Goal: Transaction & Acquisition: Purchase product/service

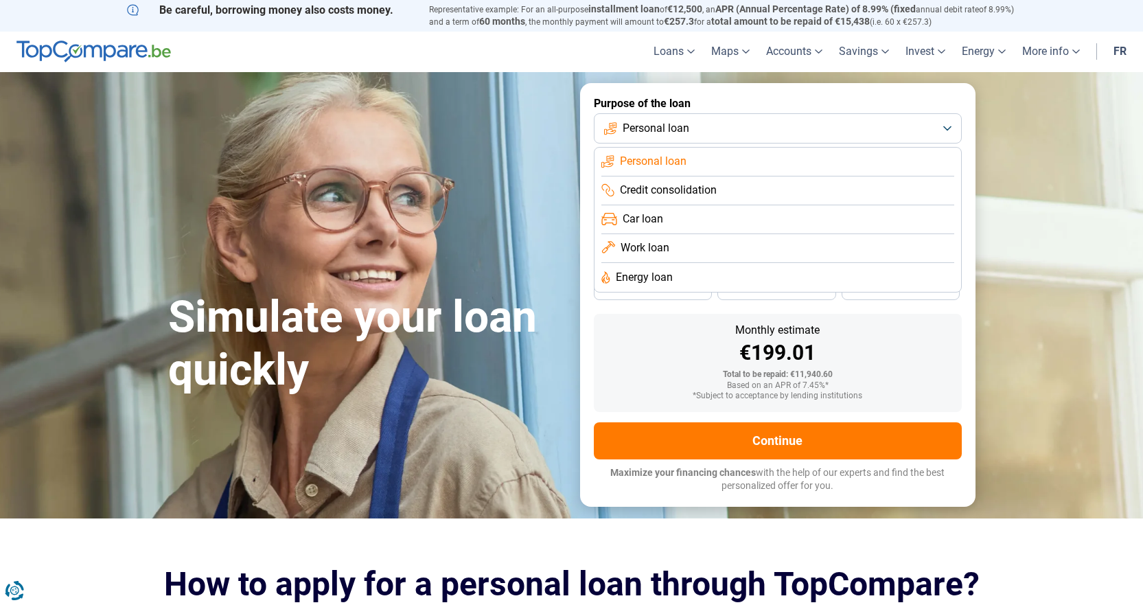
click at [653, 129] on font "Personal loan" at bounding box center [656, 128] width 67 height 13
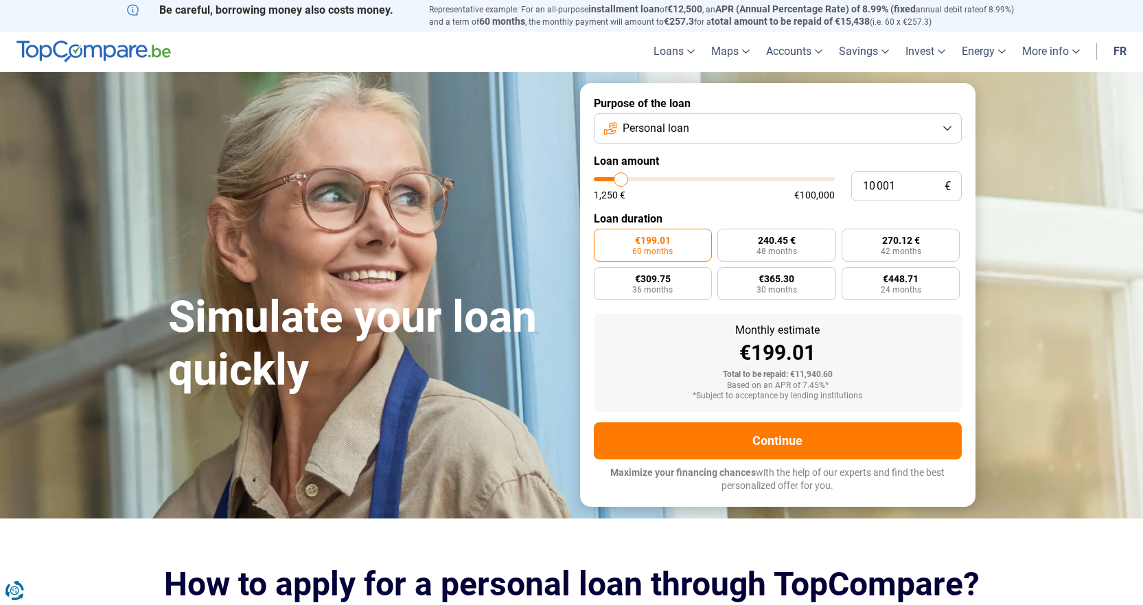
type input "11 000"
type input "11000"
type input "14 000"
type input "14000"
type input "17 750"
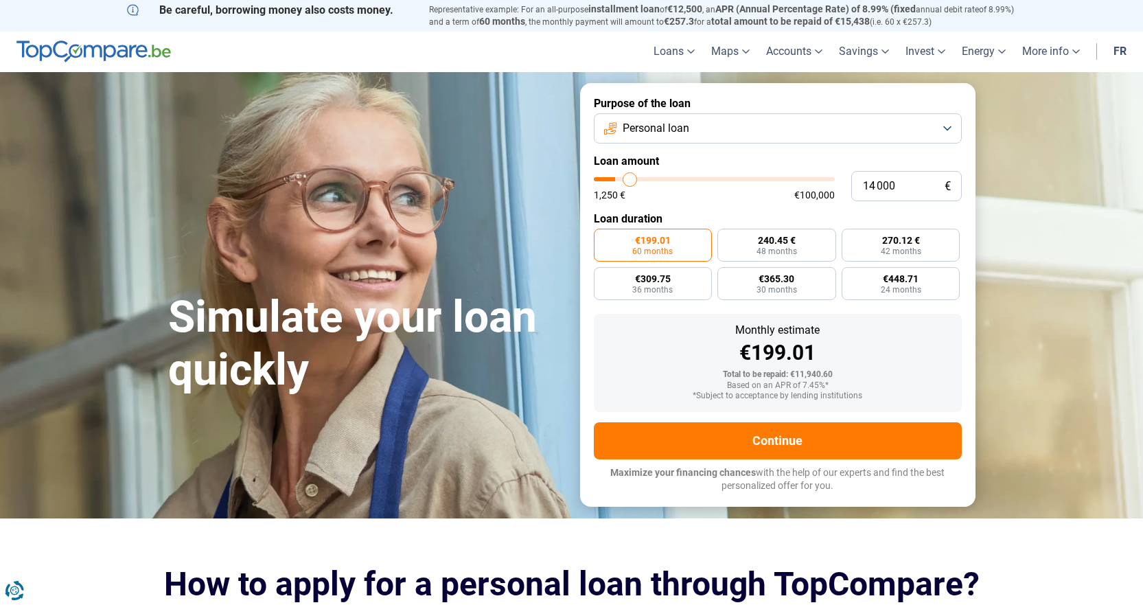
type input "17750"
type input "22 750"
type input "22750"
type input "27 500"
type input "27500"
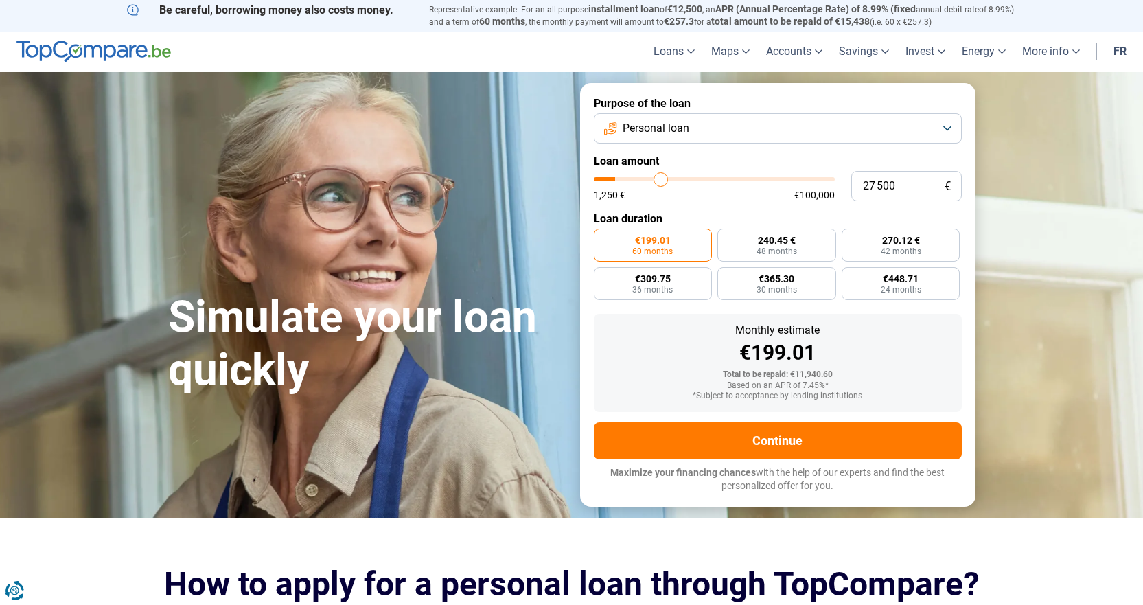
type input "32 750"
type input "32750"
type input "39 500"
type input "39500"
type input "46 000"
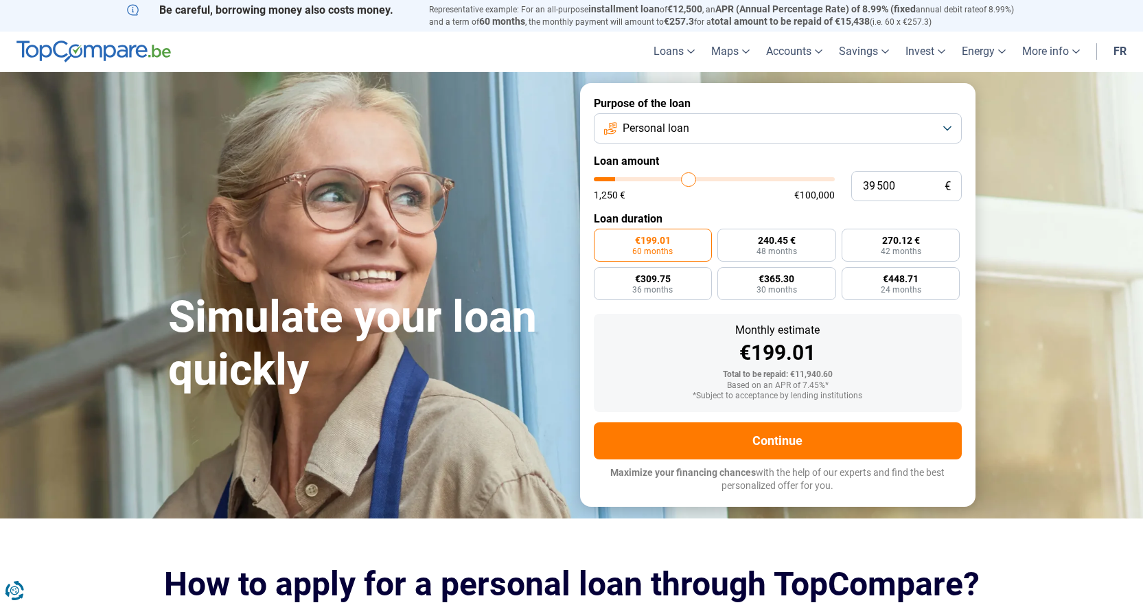
type input "46000"
type input "51 750"
type input "51750"
type input "54 500"
type input "54500"
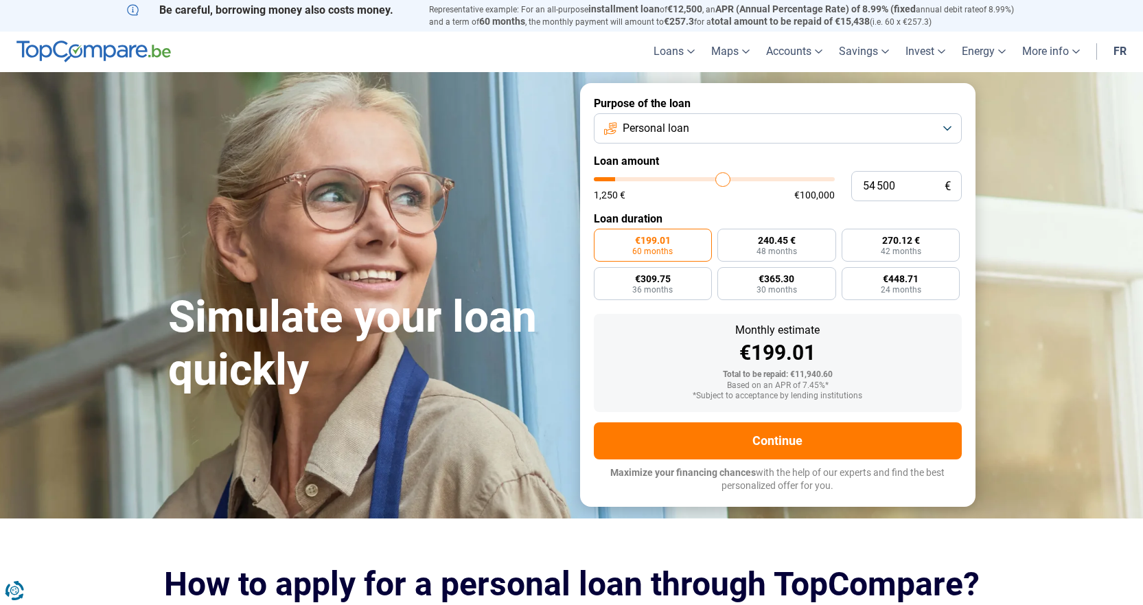
type input "55 000"
type input "55000"
type input "56 000"
type input "56000"
type input "56 250"
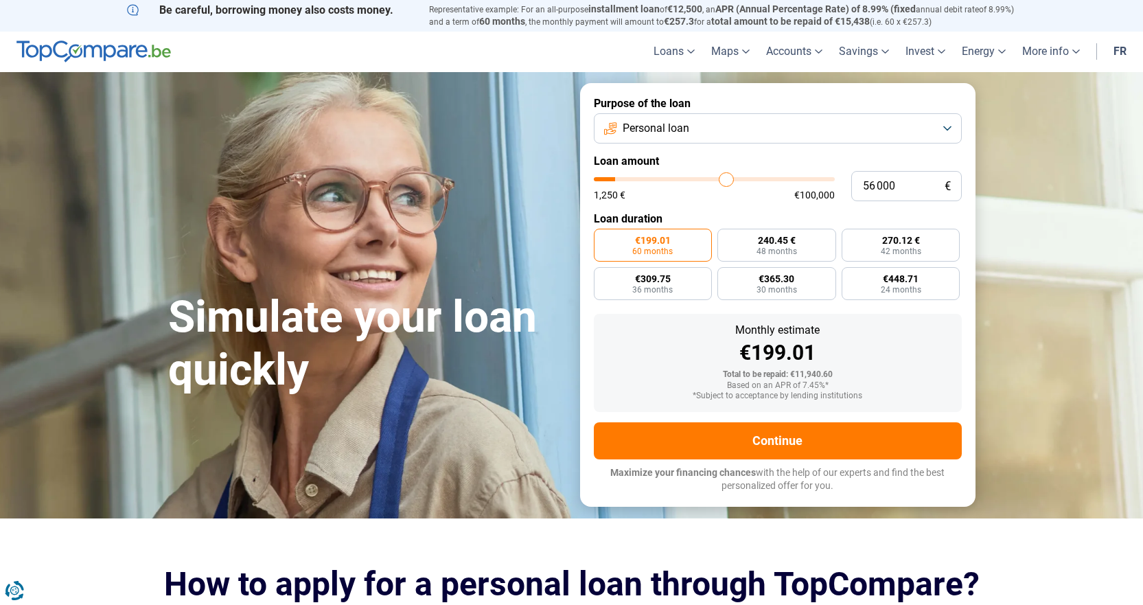
type input "56250"
type input "56 500"
type input "56500"
type input "55 500"
type input "55500"
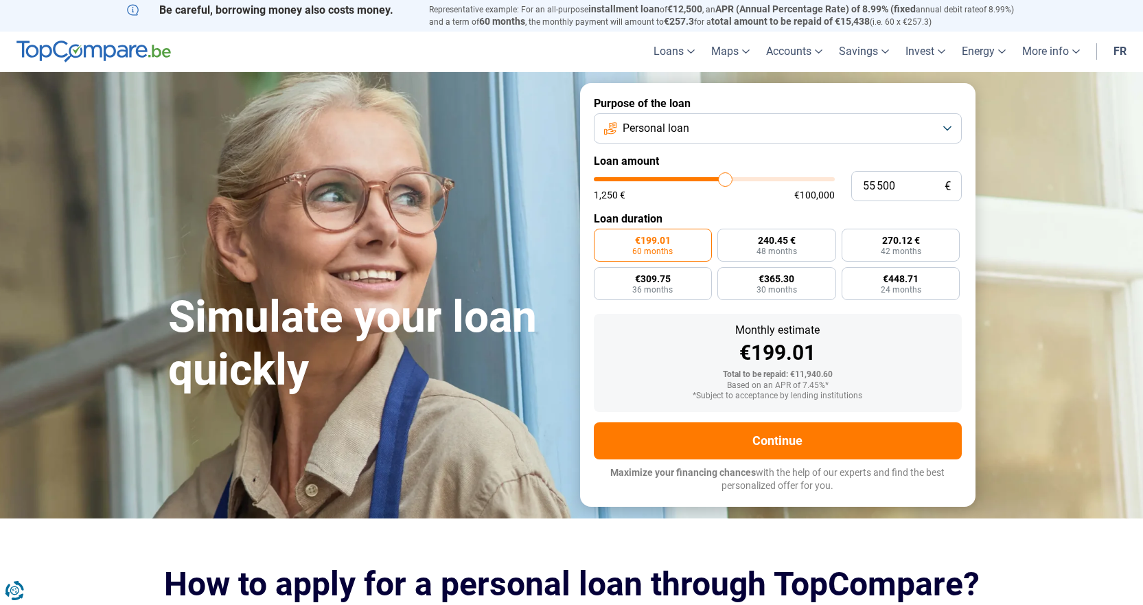
type input "52 500"
type input "52500"
type input "50 000"
type input "50000"
type input "49 000"
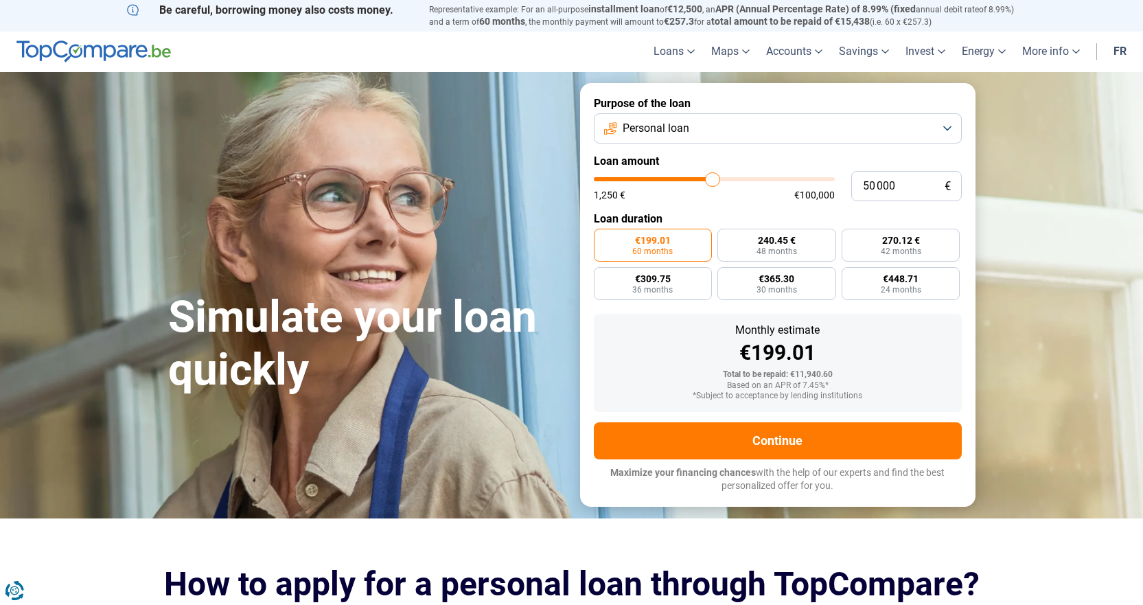
type input "49000"
type input "48 750"
drag, startPoint x: 624, startPoint y: 178, endPoint x: 710, endPoint y: 179, distance: 86.5
type input "48750"
click at [710, 179] on input "range" at bounding box center [714, 179] width 241 height 4
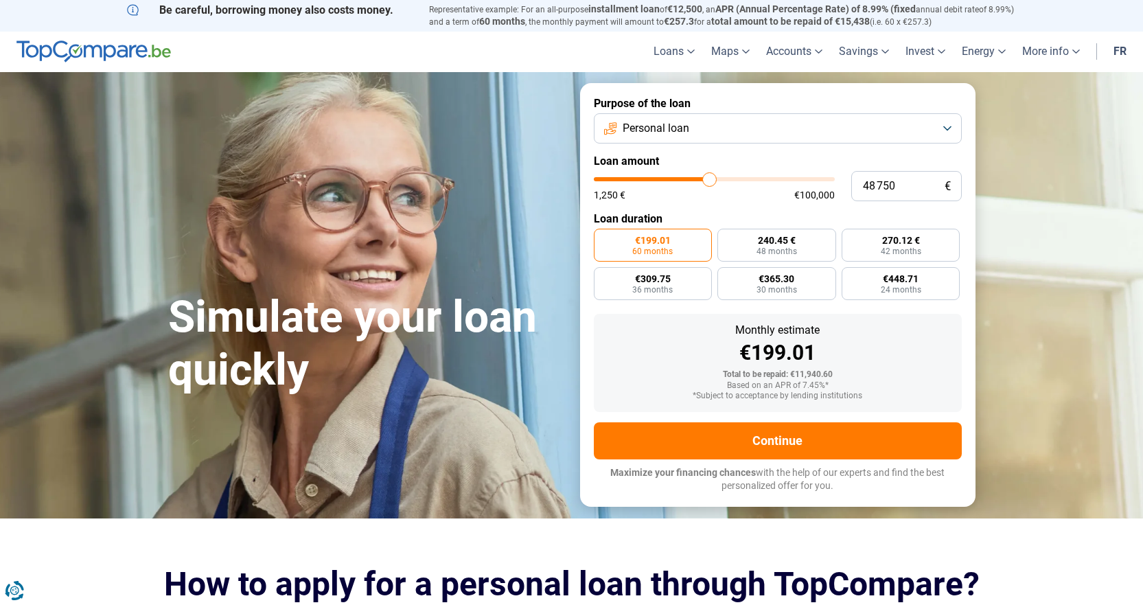
radio input "false"
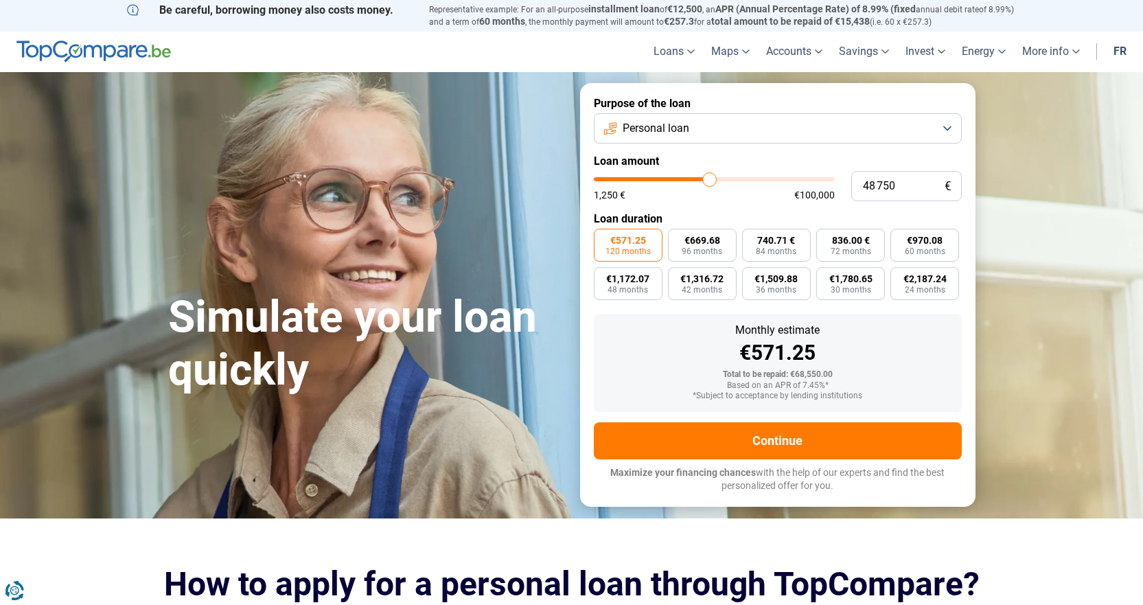
type input "48 500"
type input "48500"
type input "46 750"
type input "46750"
type input "46 000"
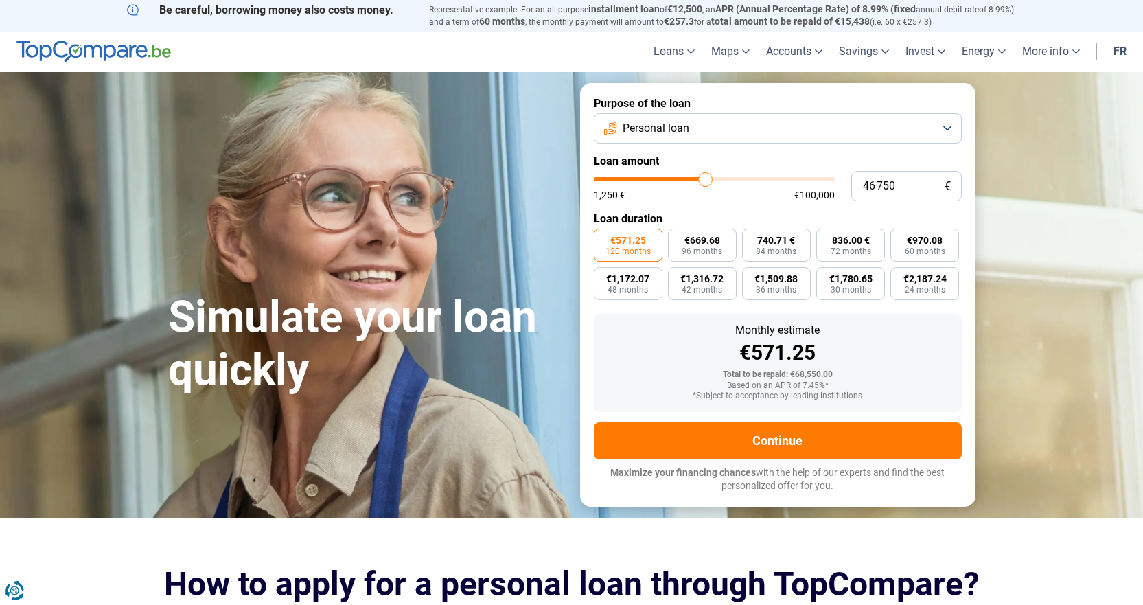
type input "46000"
type input "45 750"
type input "45750"
type input "45 500"
type input "45500"
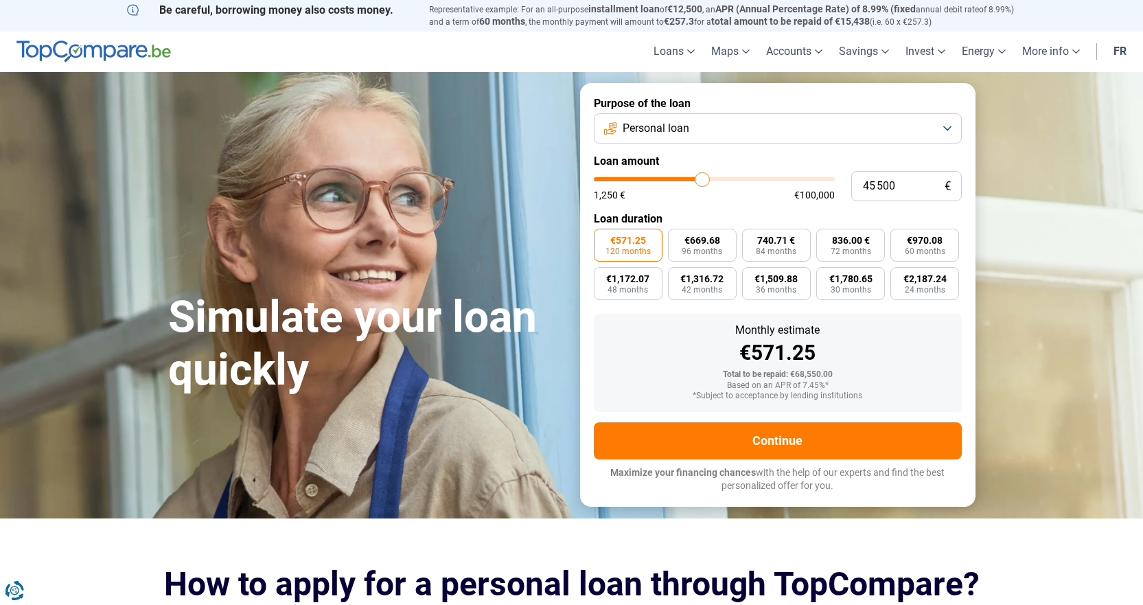
type input "44 500"
type input "44500"
type input "43 500"
type input "43500"
type input "42 500"
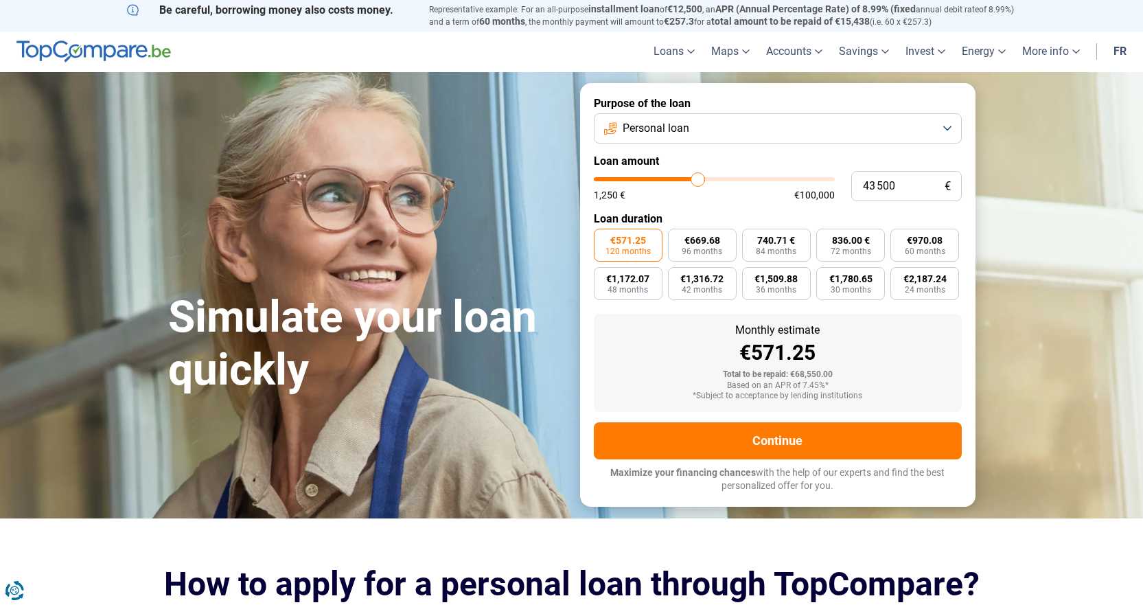
type input "42500"
type input "42 000"
type input "42000"
type input "41 500"
type input "41500"
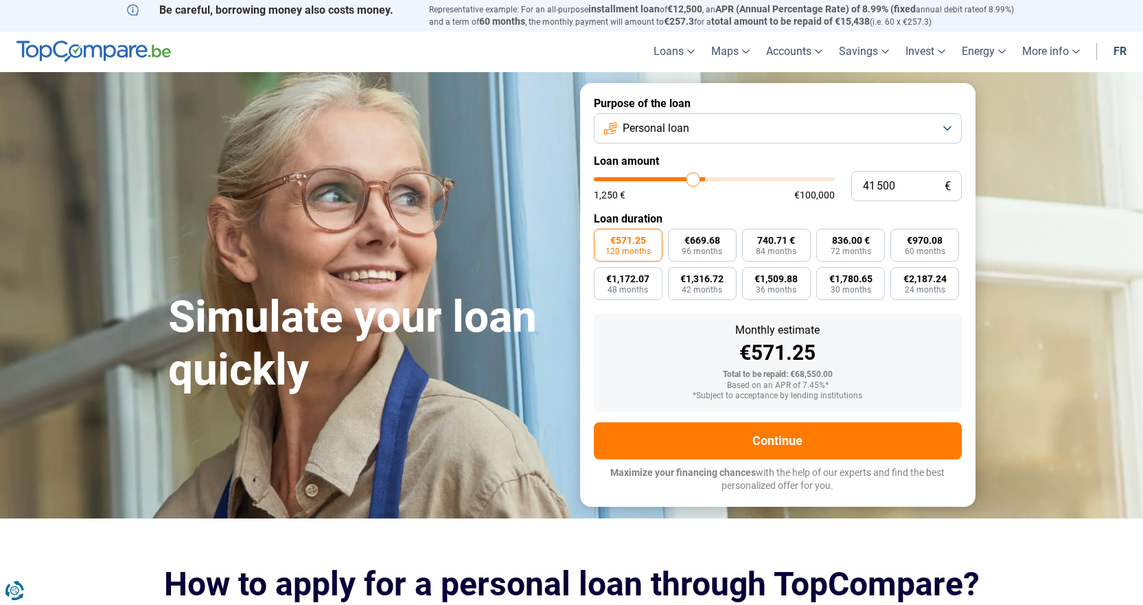
type input "41 000"
type input "41000"
type input "40 750"
type input "40750"
type input "39 750"
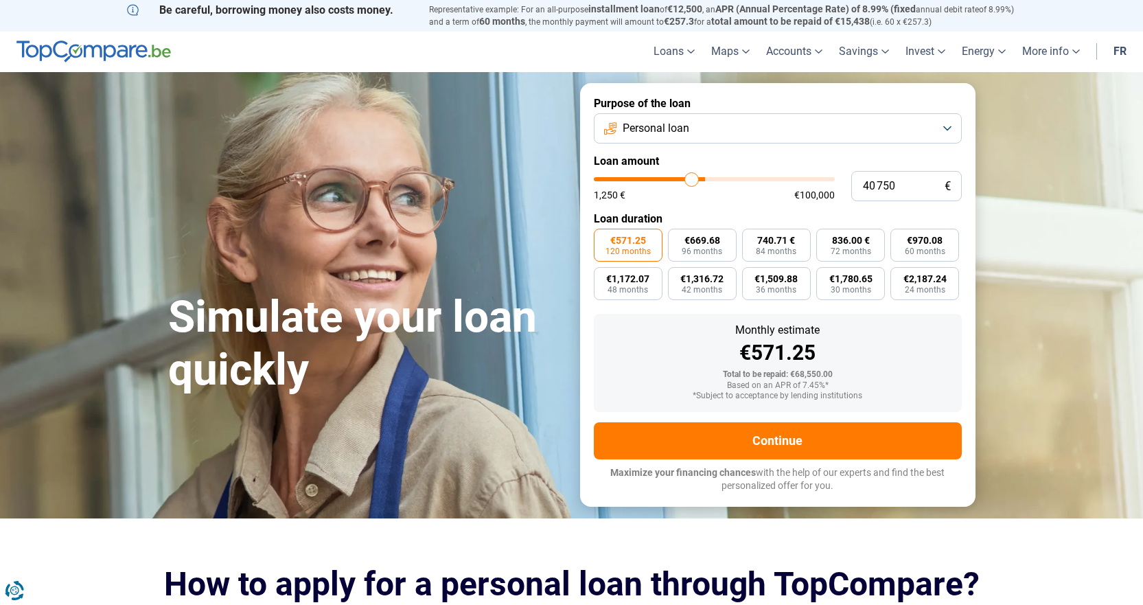
type input "39750"
type input "39 500"
type input "39500"
type input "38 750"
drag, startPoint x: 710, startPoint y: 179, endPoint x: 687, endPoint y: 179, distance: 22.7
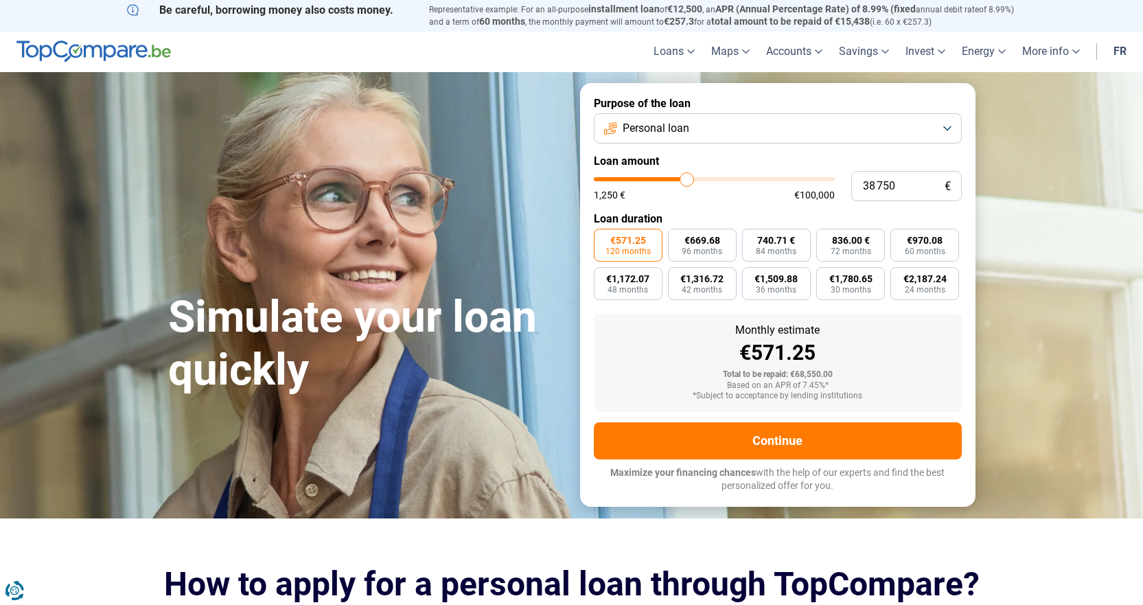
type input "38750"
click at [687, 179] on input "range" at bounding box center [714, 179] width 241 height 4
click at [876, 282] on label "€1,415.39 30 months" at bounding box center [850, 283] width 69 height 33
click at [825, 276] on input "€1,415.39 30 months" at bounding box center [820, 271] width 9 height 9
radio input "true"
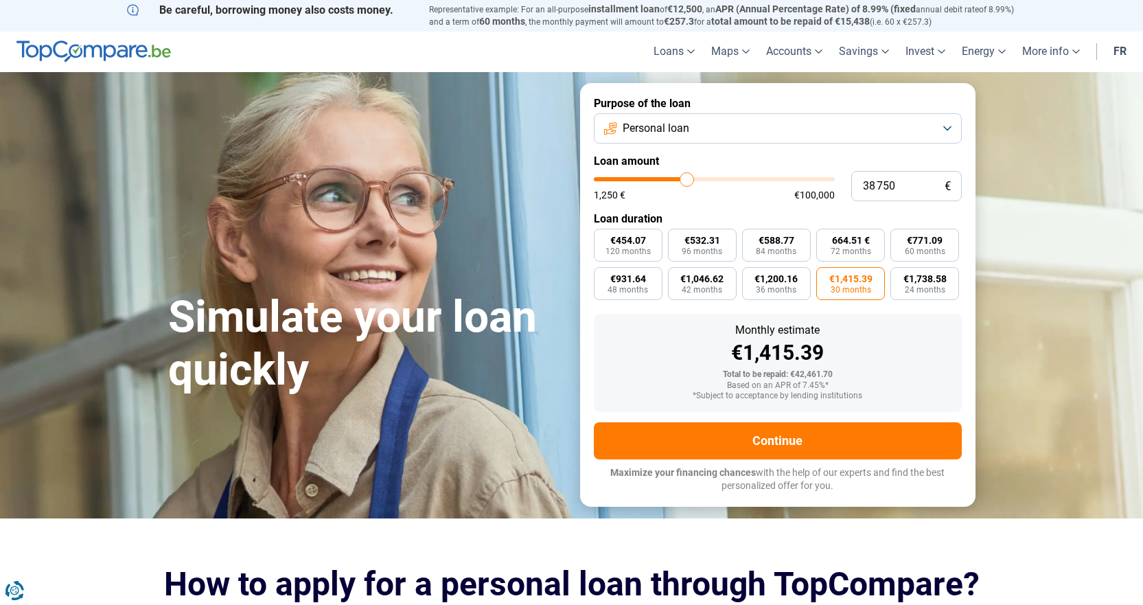
type input "39 500"
type input "39500"
type input "41 000"
type input "41000"
type input "41 250"
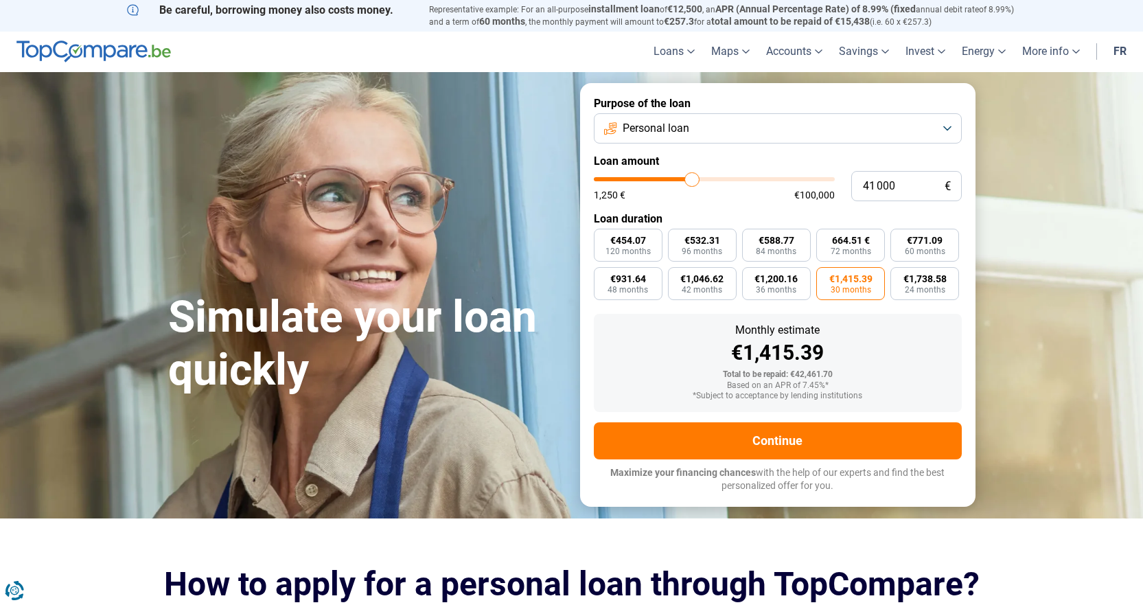
type input "41250"
type input "42 000"
type input "42000"
type input "42 500"
type input "42500"
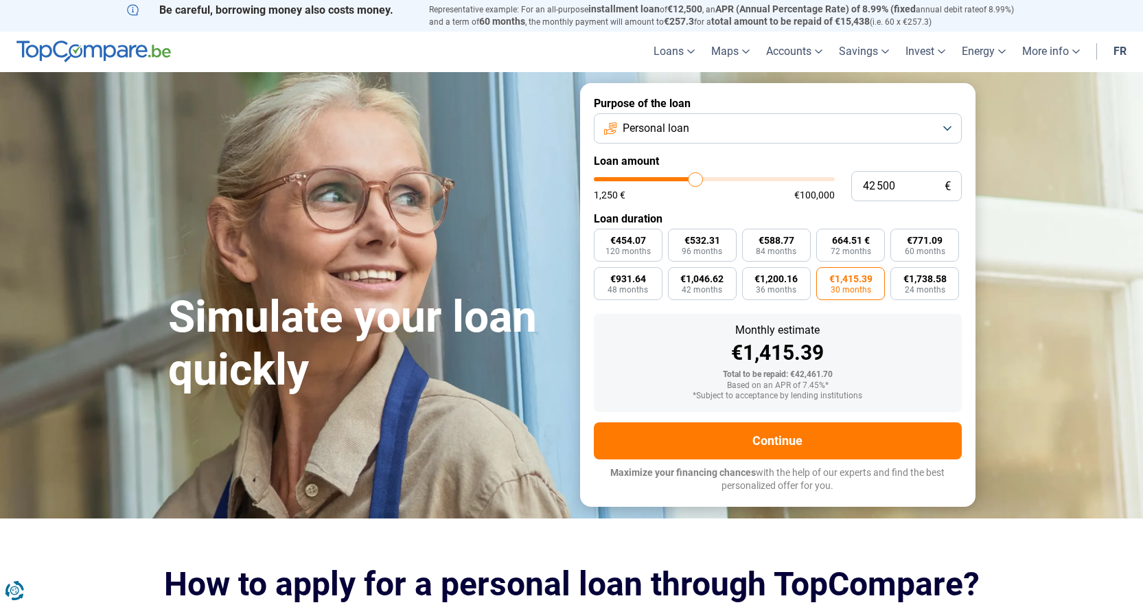
type input "42 750"
type input "42750"
type input "43 500"
type input "43500"
type input "43 750"
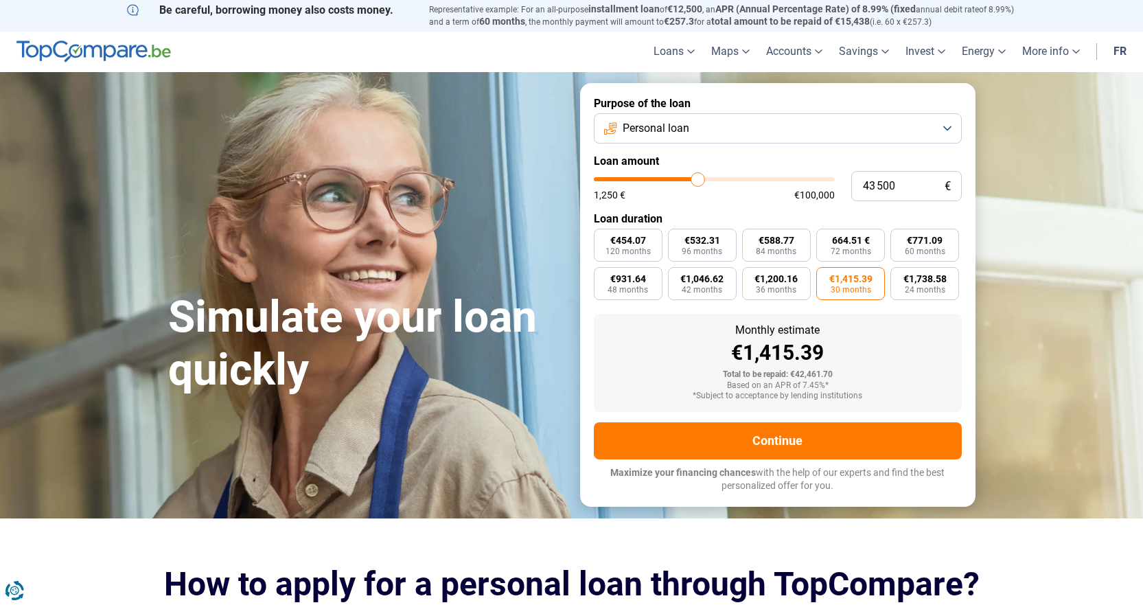
type input "43750"
type input "44 000"
type input "44000"
type input "44 250"
type input "44250"
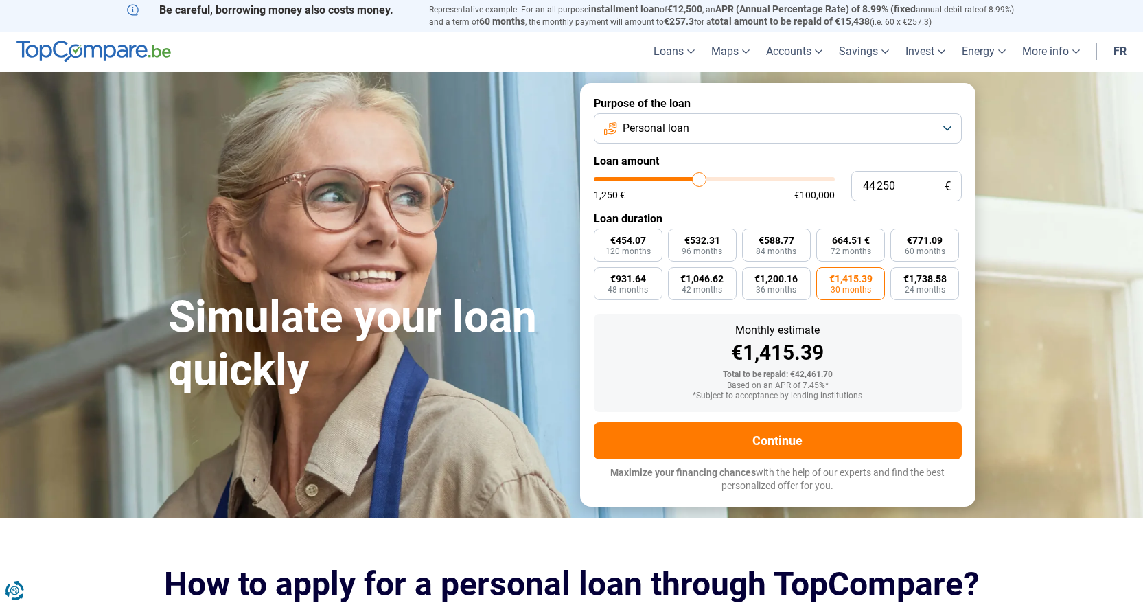
type input "44 500"
type input "44500"
type input "45 000"
type input "45000"
type input "45 250"
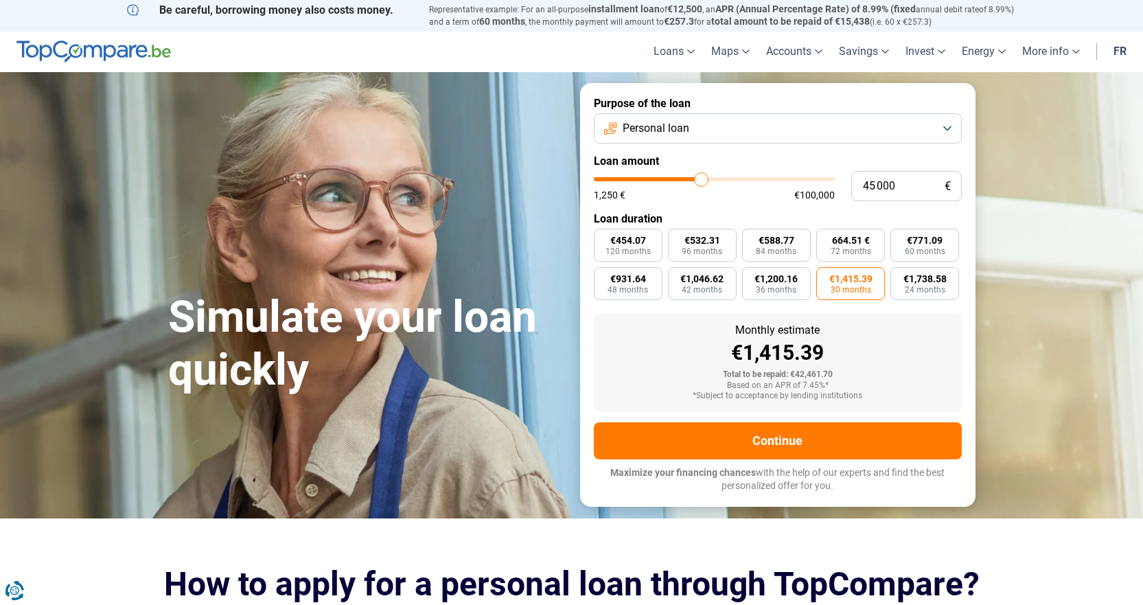
type input "45250"
type input "46 000"
type input "46000"
type input "46 500"
type input "46500"
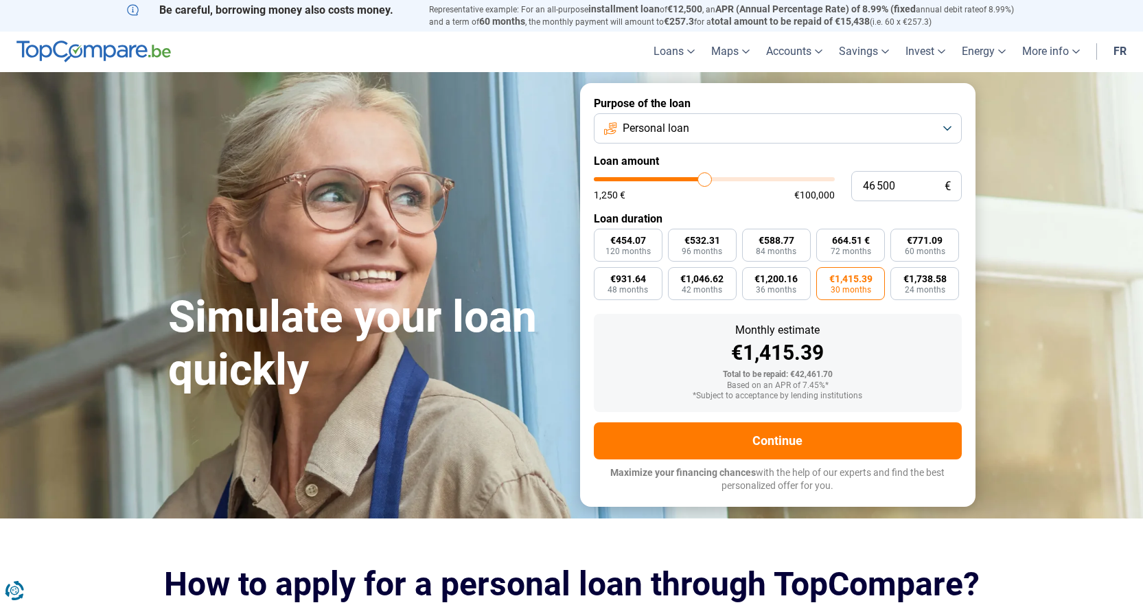
type input "46 750"
type input "46750"
type input "47 500"
type input "47500"
type input "48 000"
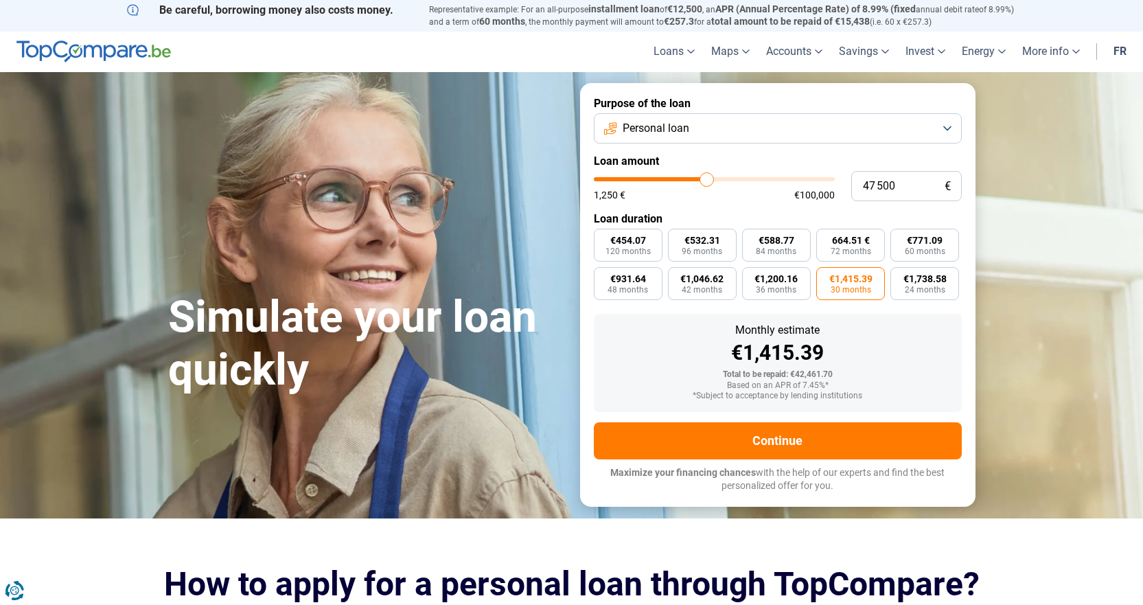
type input "48000"
type input "48 250"
type input "48250"
type input "48 500"
type input "48500"
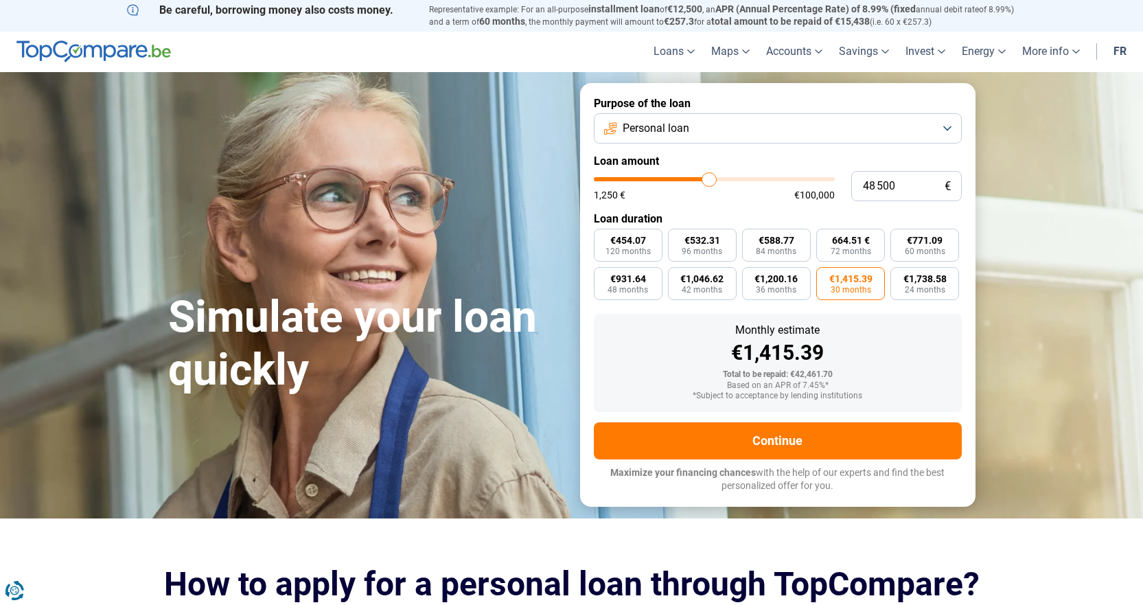
type input "49 000"
type input "49000"
type input "49 500"
type input "49500"
type input "49 750"
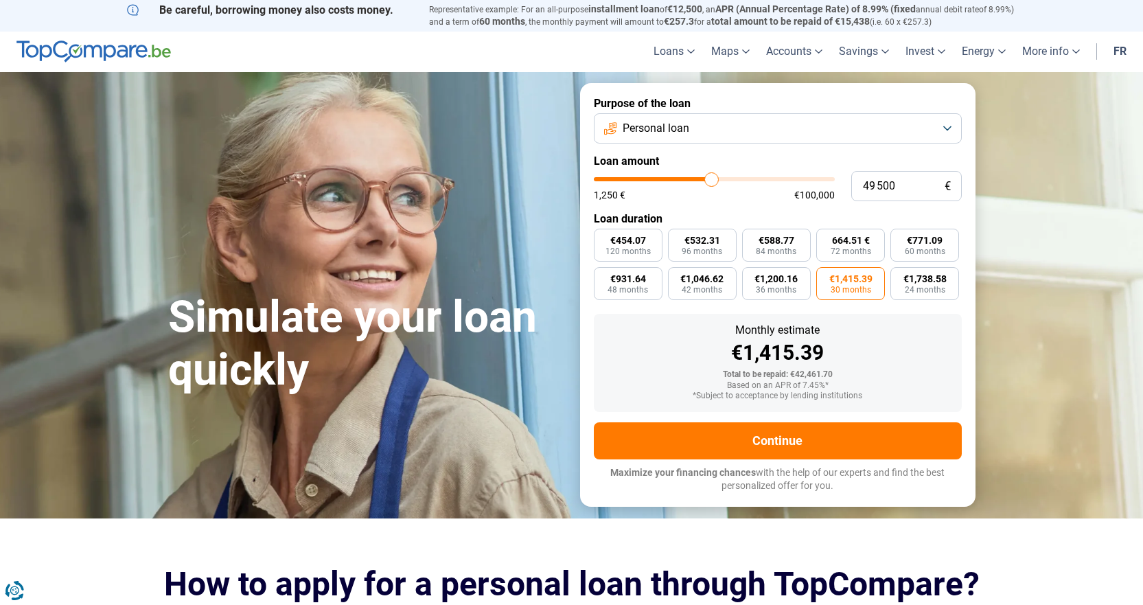
type input "49750"
type input "50 250"
type input "50250"
type input "50 500"
type input "50500"
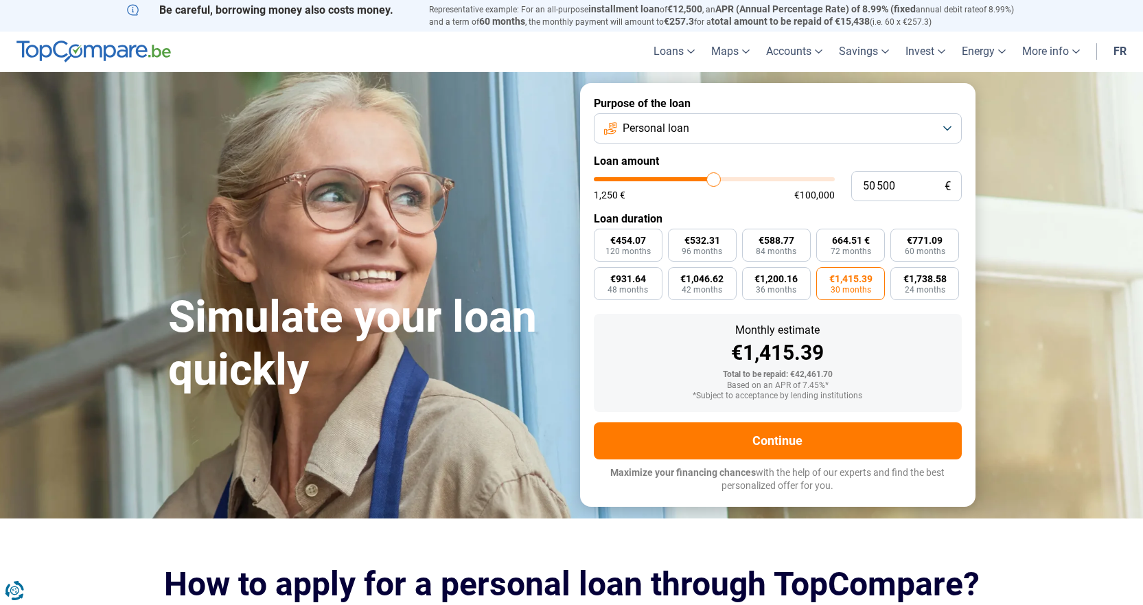
type input "51 000"
type input "51000"
type input "51 250"
type input "51250"
type input "51 000"
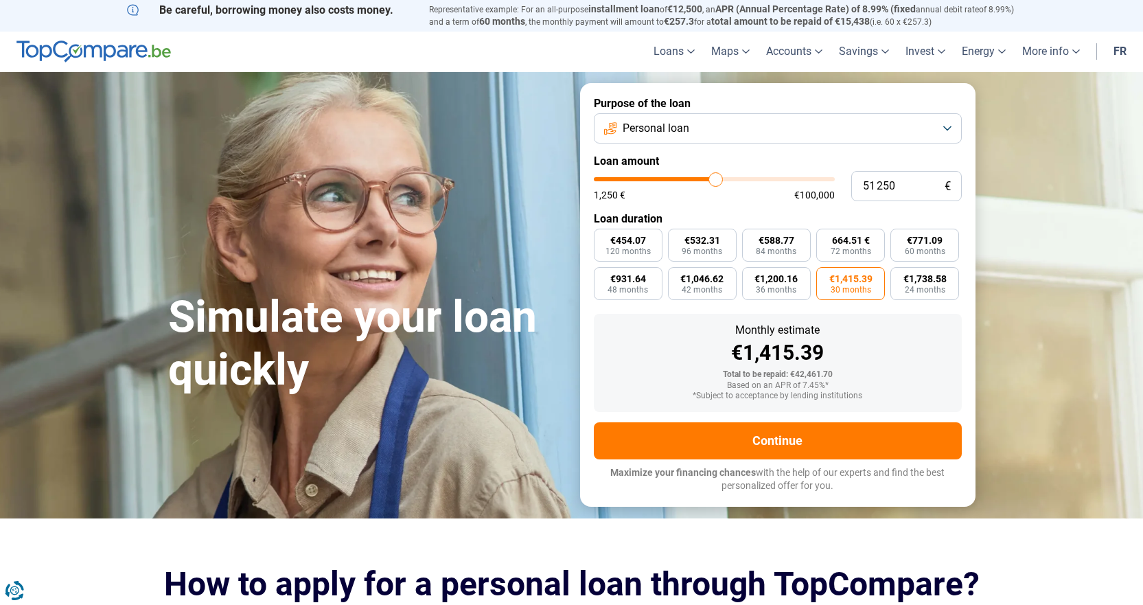
type input "51000"
type input "50 000"
drag, startPoint x: 688, startPoint y: 182, endPoint x: 713, endPoint y: 184, distance: 24.8
type input "50000"
click at [713, 181] on input "range" at bounding box center [714, 179] width 241 height 4
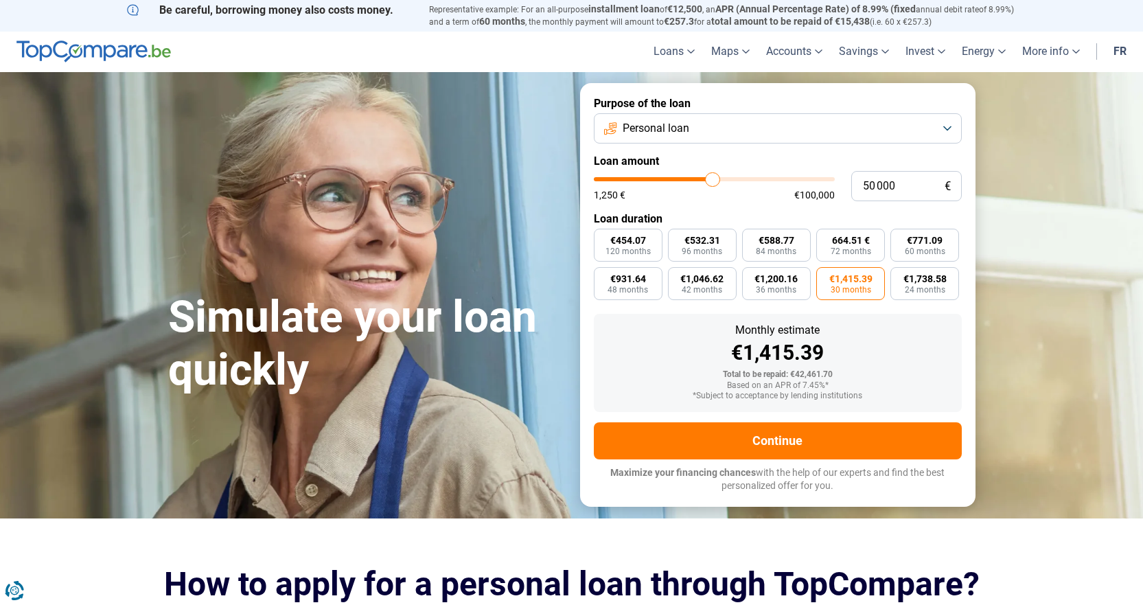
radio input "false"
radio input "true"
click at [849, 285] on font "30 months" at bounding box center [851, 290] width 41 height 10
click at [825, 276] on input "€1,826.31 30 months" at bounding box center [820, 271] width 9 height 9
radio input "true"
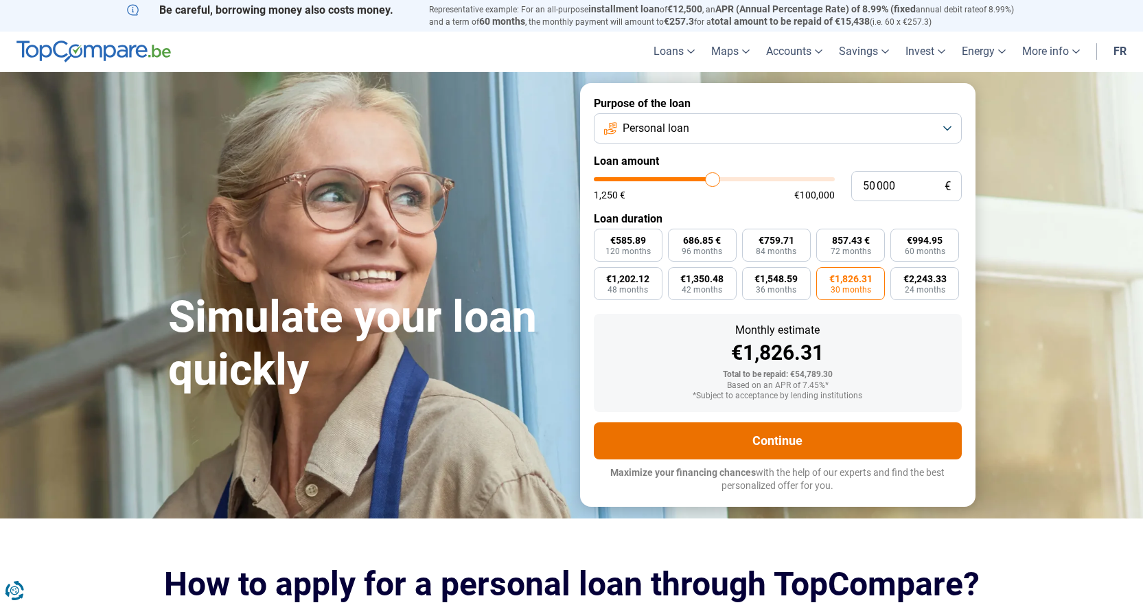
click at [748, 443] on button "Continue" at bounding box center [778, 440] width 368 height 37
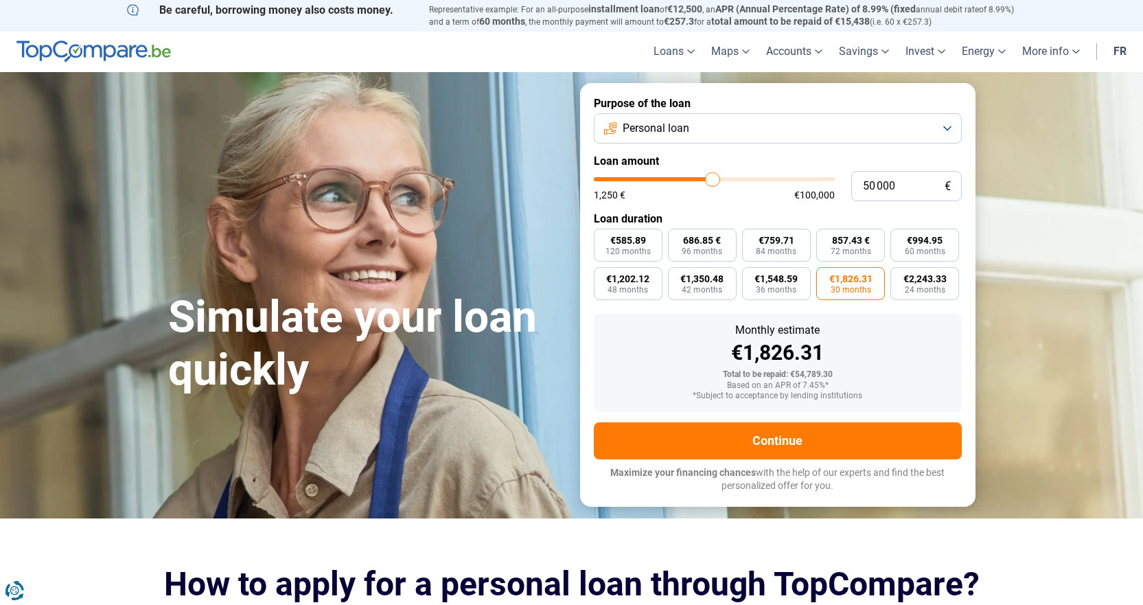
type input "49 000"
type input "49000"
type input "53 000"
type input "53000"
type input "60 500"
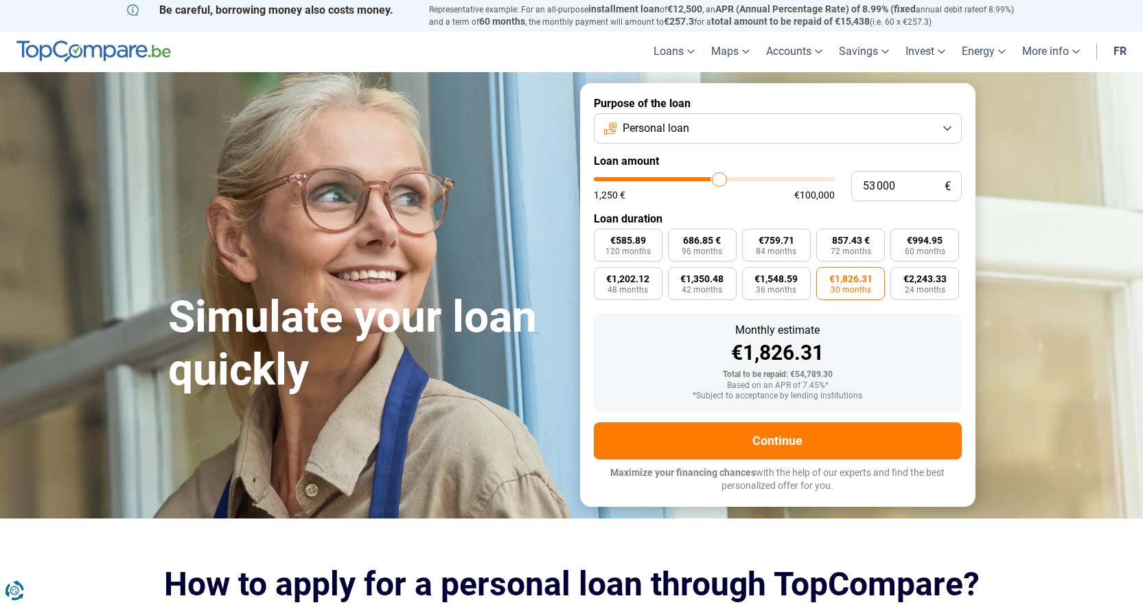
type input "60500"
type input "69 000"
type input "69000"
type input "77 000"
type input "77000"
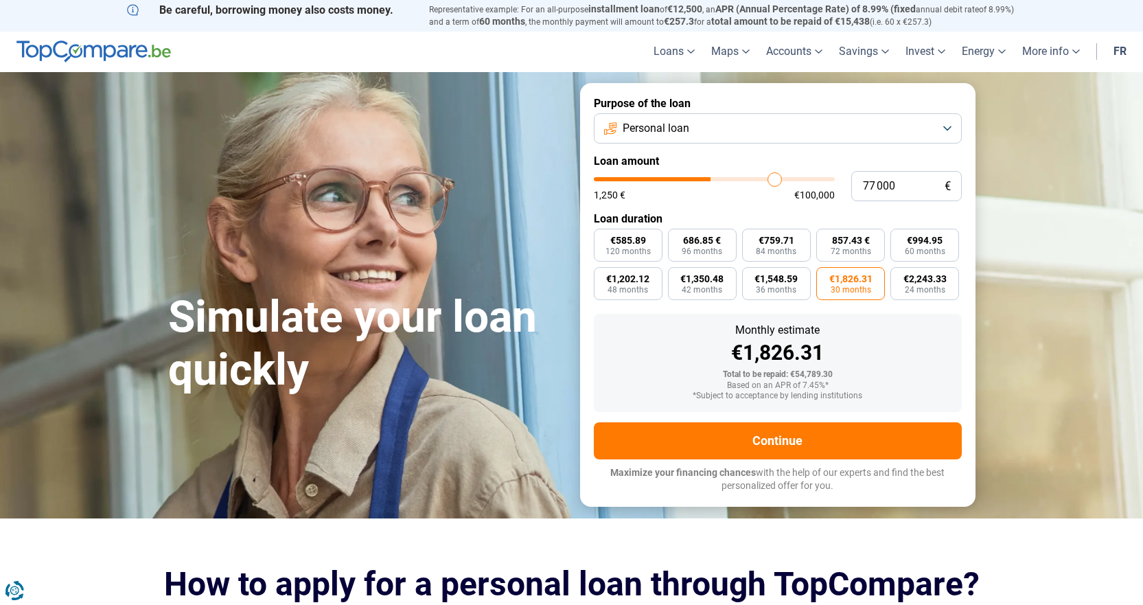
type input "87 250"
type input "87250"
type input "90 500"
type input "90500"
type input "91 250"
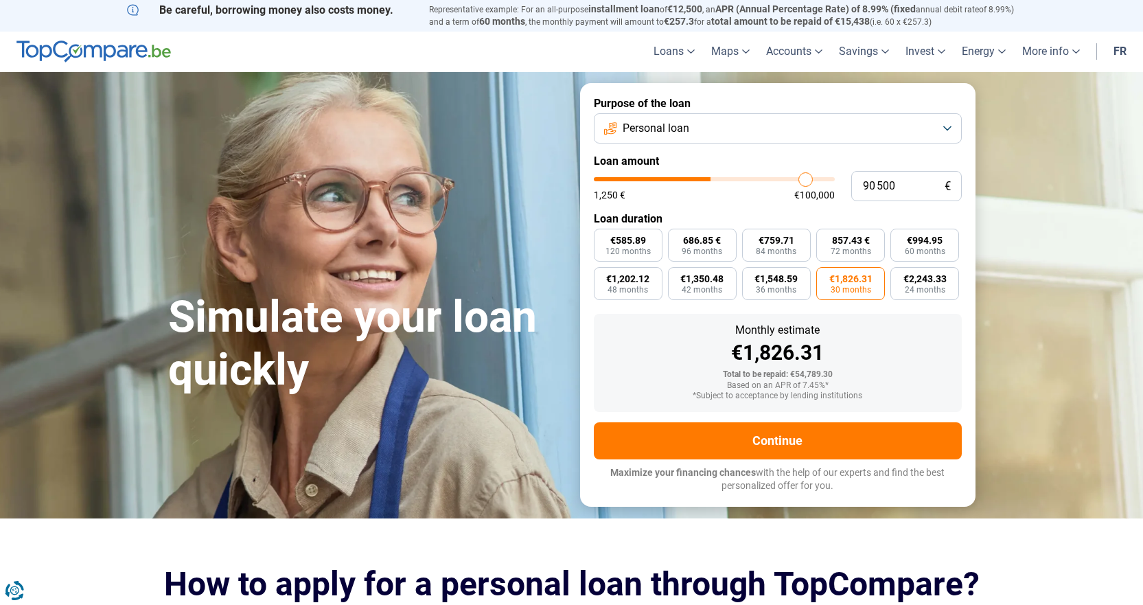
type input "91250"
type input "91 500"
type input "91500"
type input "92 500"
type input "92500"
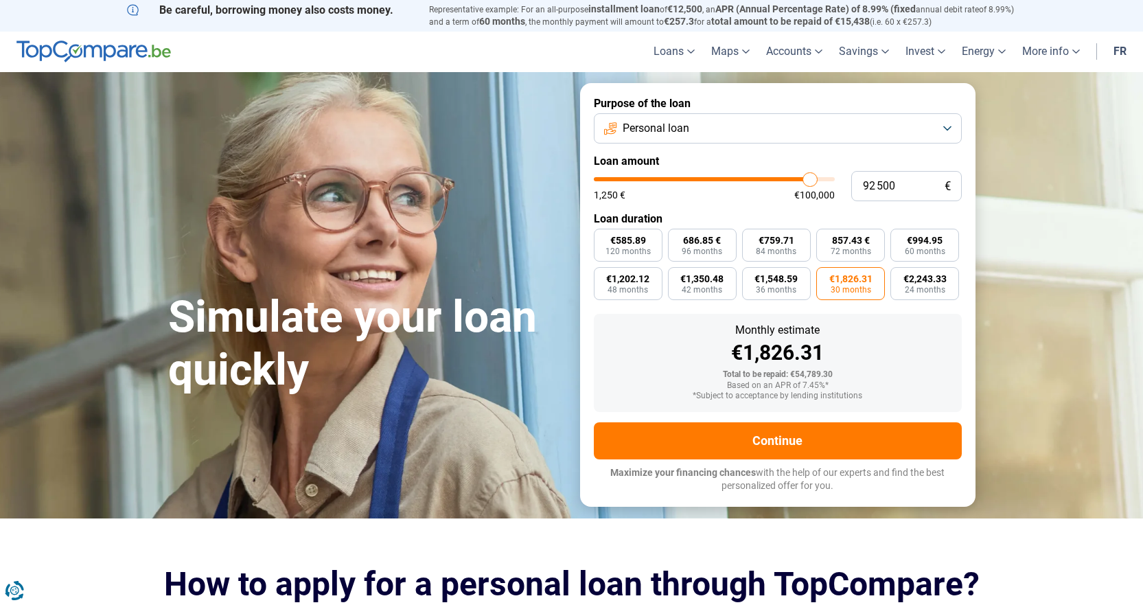
type input "94 750"
type input "94750"
type input "97 250"
type input "97250"
type input "99 500"
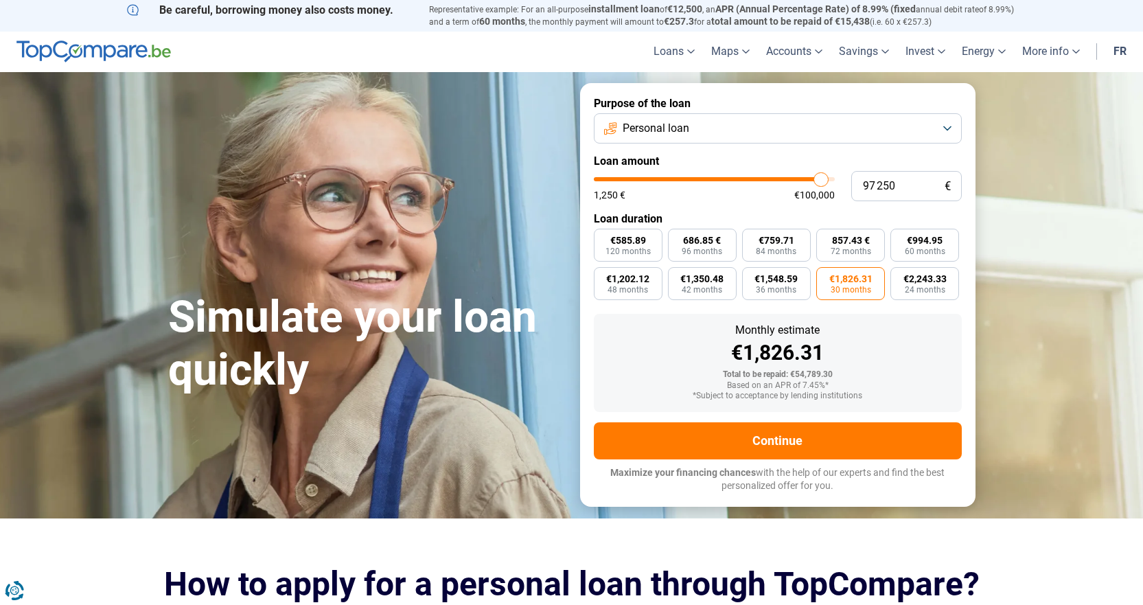
type input "99500"
type input "100 000"
drag, startPoint x: 710, startPoint y: 177, endPoint x: 836, endPoint y: 174, distance: 126.4
type input "100000"
click at [835, 177] on input "range" at bounding box center [714, 179] width 241 height 4
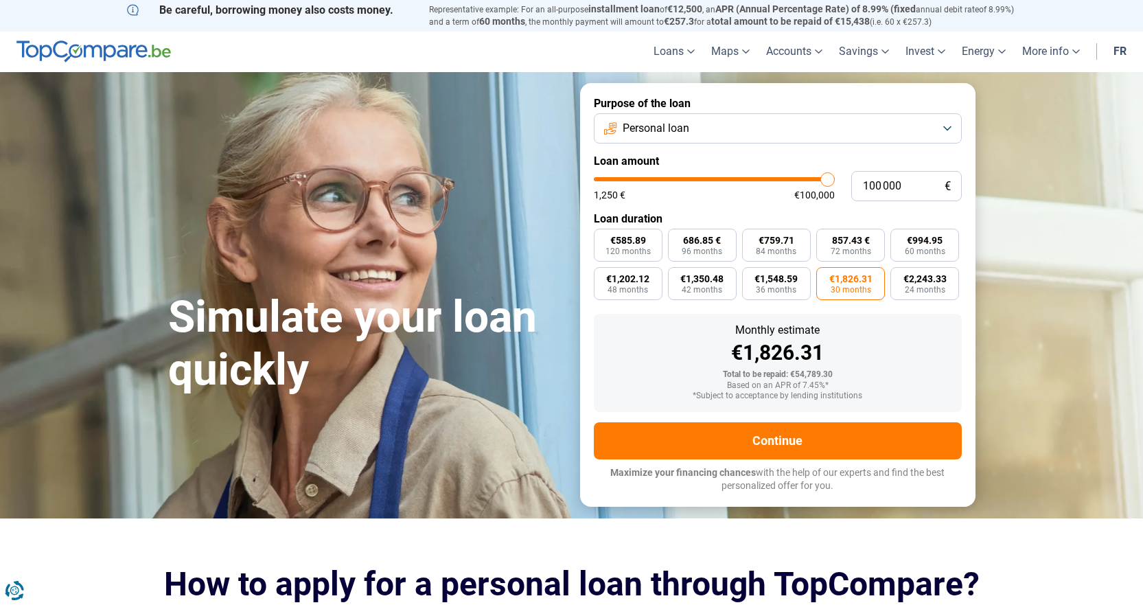
radio input "false"
radio input "true"
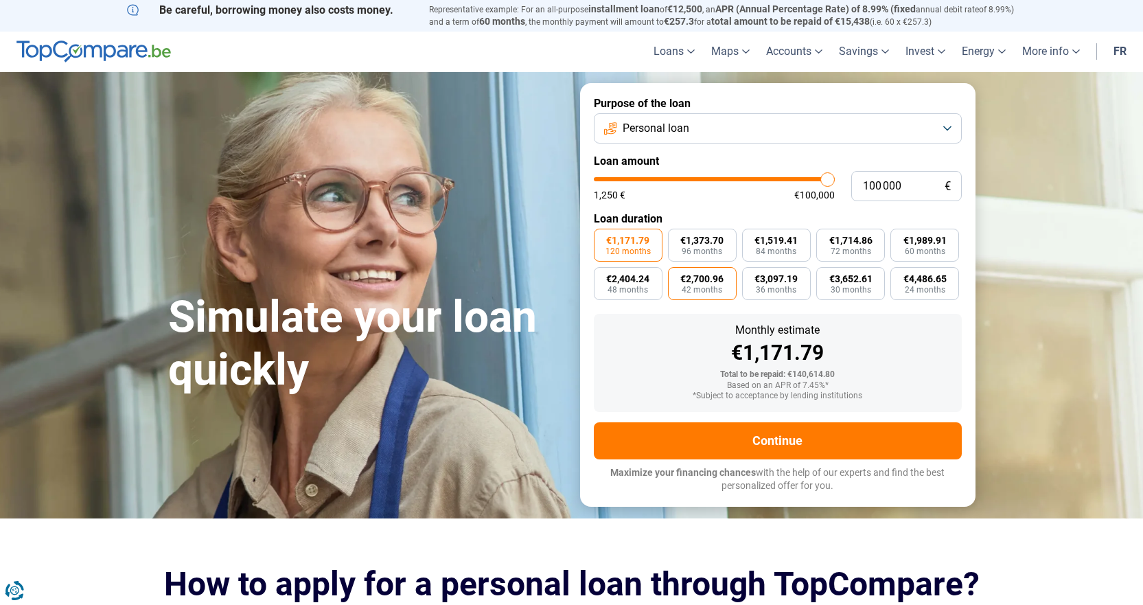
click at [700, 286] on font "42 months" at bounding box center [702, 290] width 41 height 10
click at [677, 276] on input "€2,700.96 42 months" at bounding box center [672, 271] width 9 height 9
radio input "true"
type input "98 000"
type input "98000"
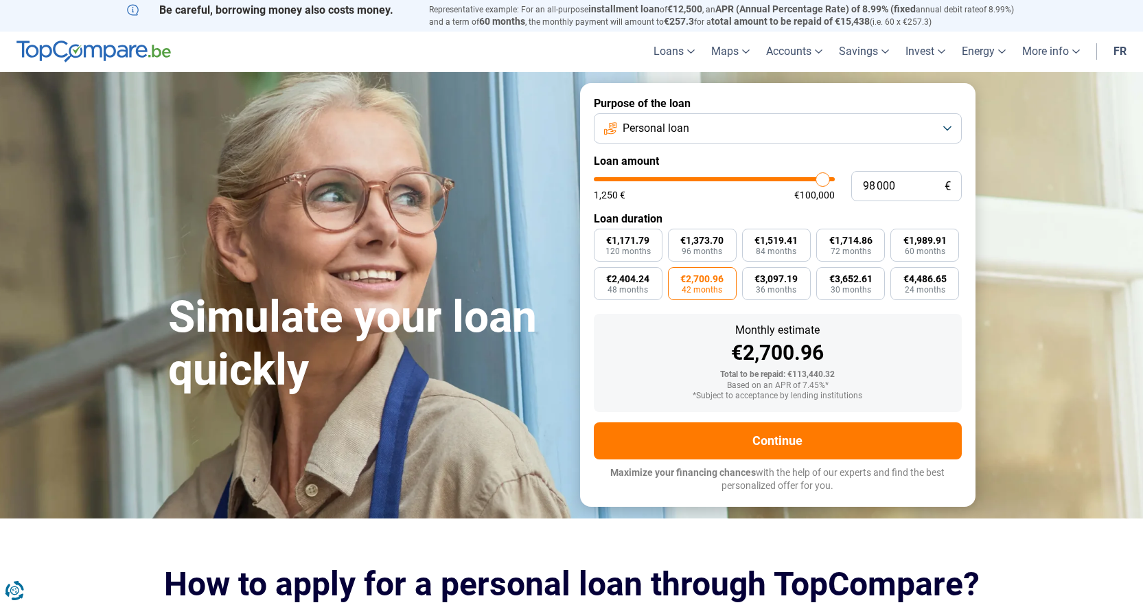
type input "97 750"
type input "97750"
type input "97 000"
type input "97000"
type input "96 250"
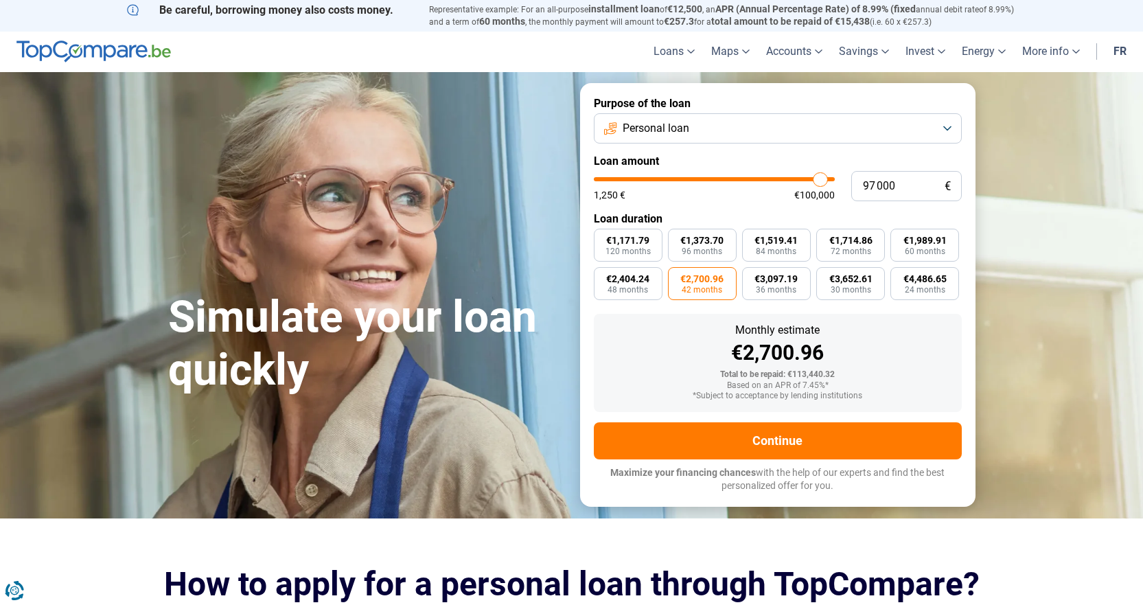
type input "96250"
type input "95 500"
type input "95500"
type input "94 750"
type input "94750"
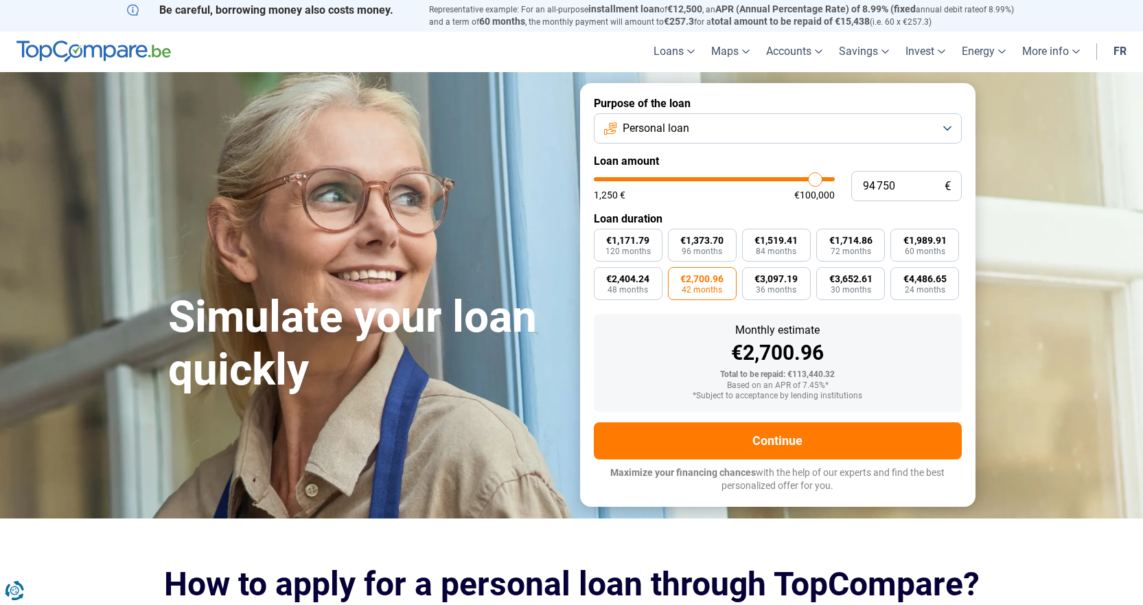
type input "94 000"
type input "94000"
type input "92 750"
type input "92750"
type input "91 250"
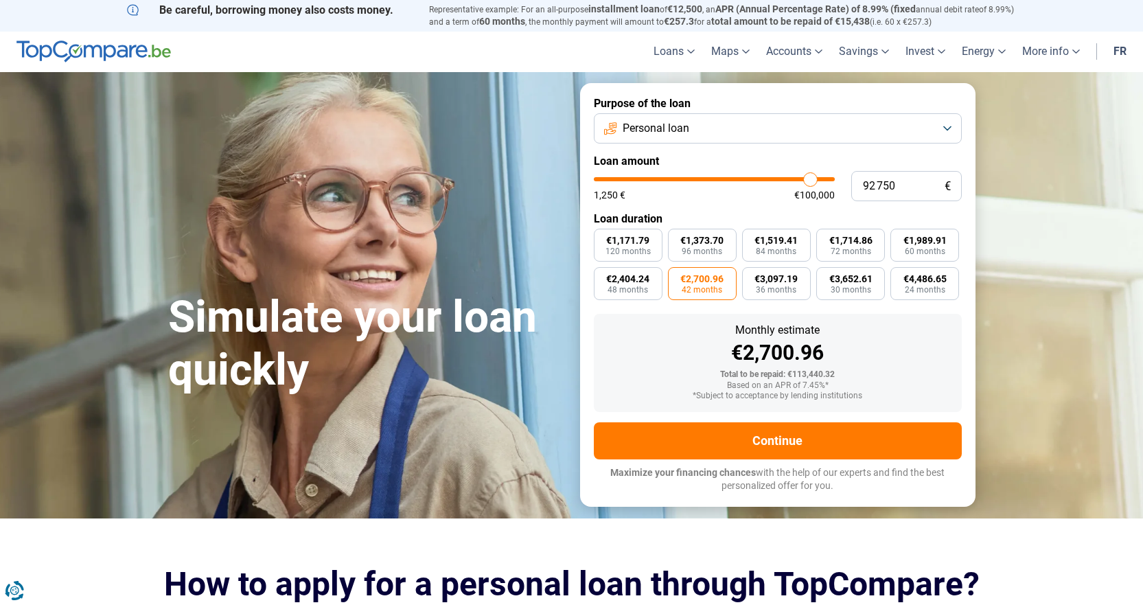
type input "91250"
type input "88 750"
type input "88750"
type input "85 000"
type input "85000"
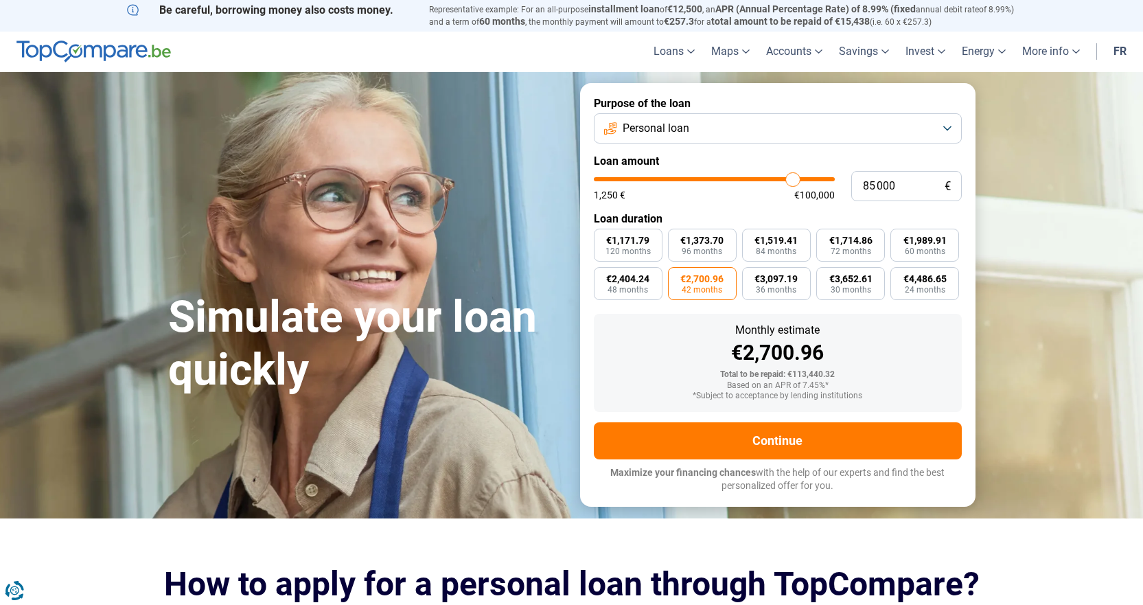
type input "82 250"
type input "82250"
type input "77 000"
type input "77000"
type input "74 750"
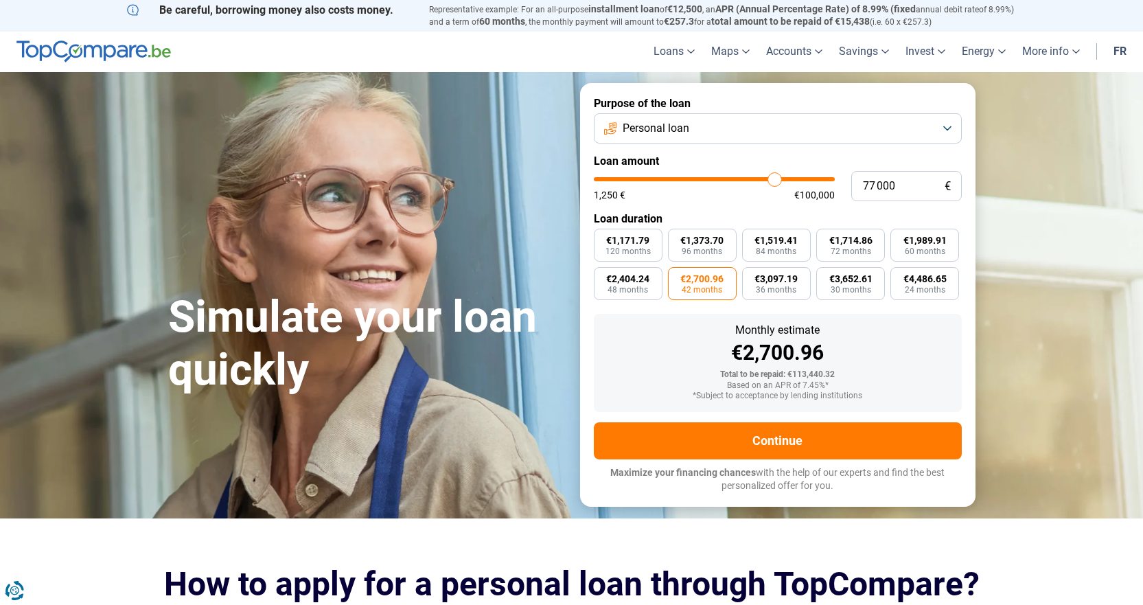
type input "74750"
type input "72 000"
type input "72000"
type input "65 750"
type input "65750"
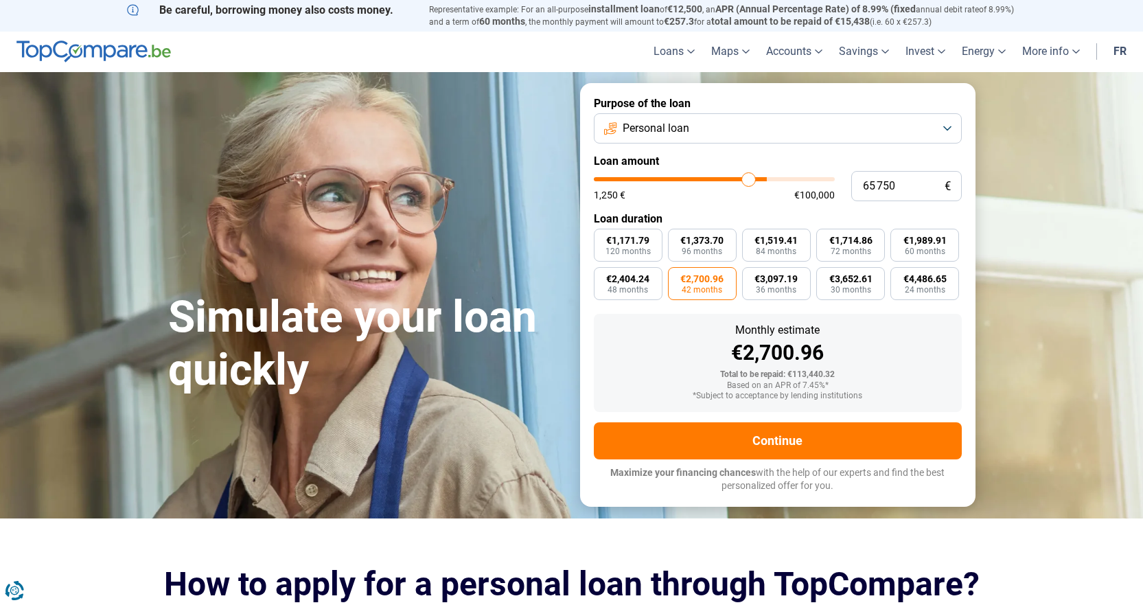
type input "63 250"
type input "63250"
type input "60 500"
type input "60500"
type input "57 500"
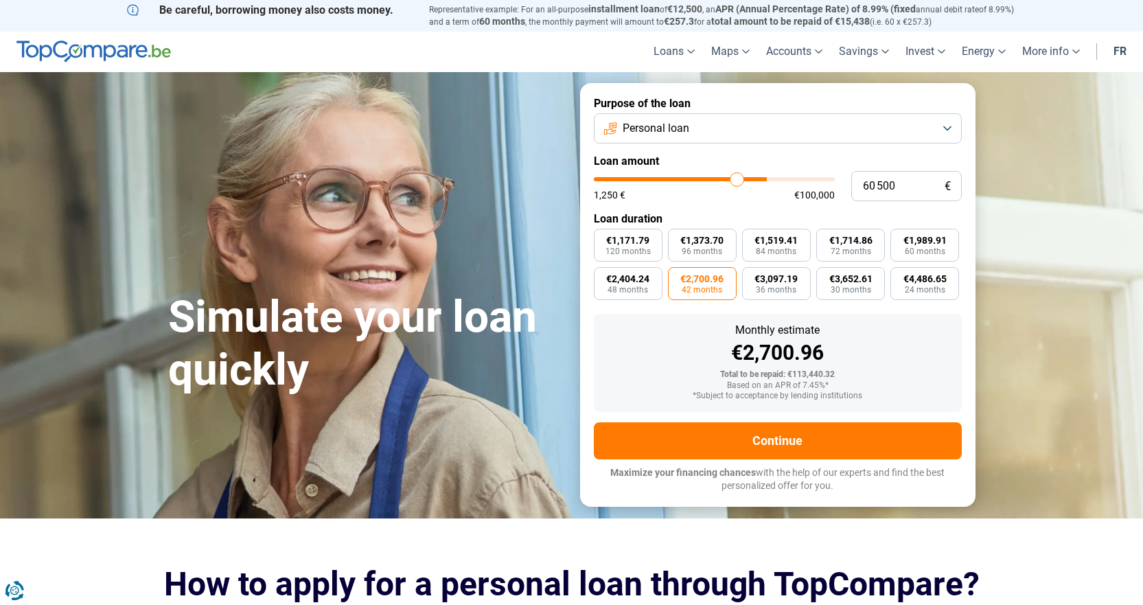
type input "57500"
drag, startPoint x: 825, startPoint y: 183, endPoint x: 1024, endPoint y: 182, distance: 199.1
click at [835, 181] on input "range" at bounding box center [714, 179] width 241 height 4
click at [950, 247] on label "€1,989.91 60 months" at bounding box center [925, 245] width 69 height 33
click at [900, 238] on input "€1,989.91 60 months" at bounding box center [895, 233] width 9 height 9
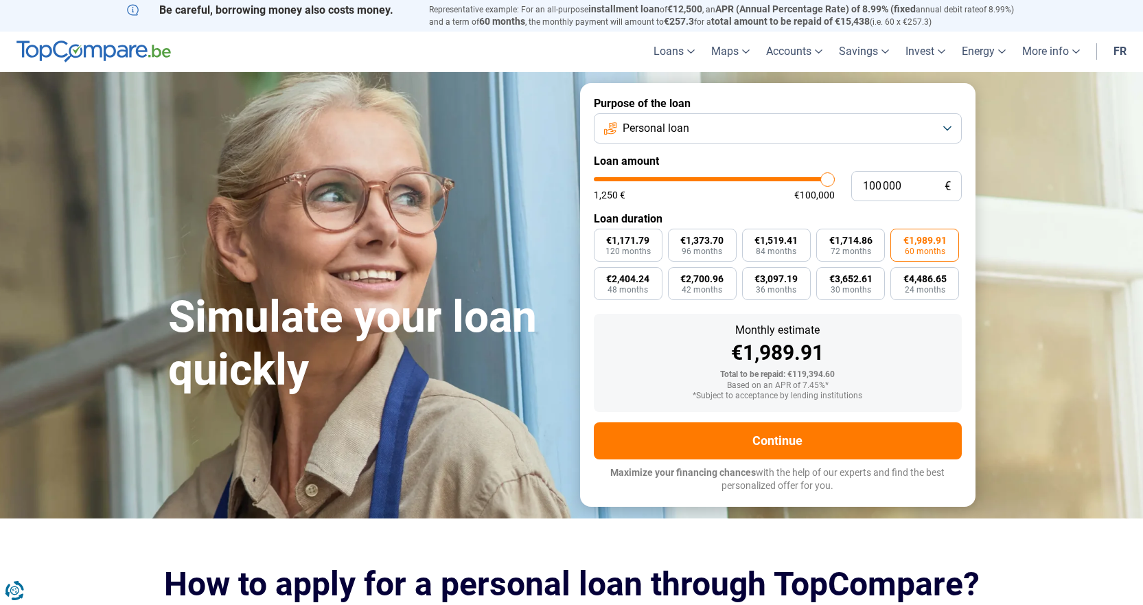
click at [1026, 258] on section "Simulez votre prêt rapidement Simulate your loan quickly Purpose of the loan Pe…" at bounding box center [571, 295] width 1143 height 446
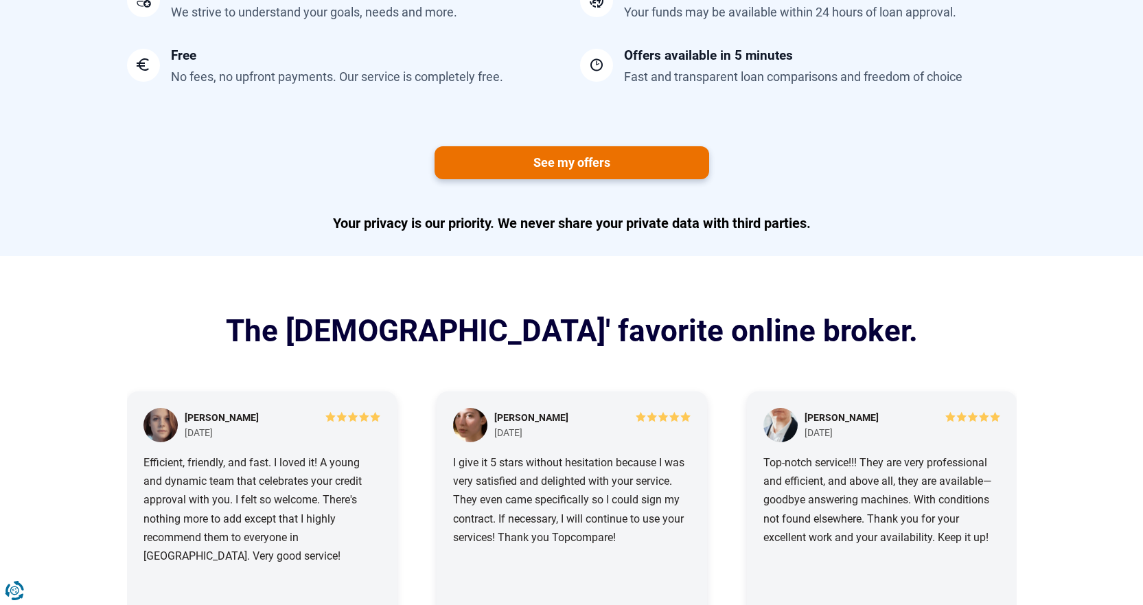
scroll to position [1167, 0]
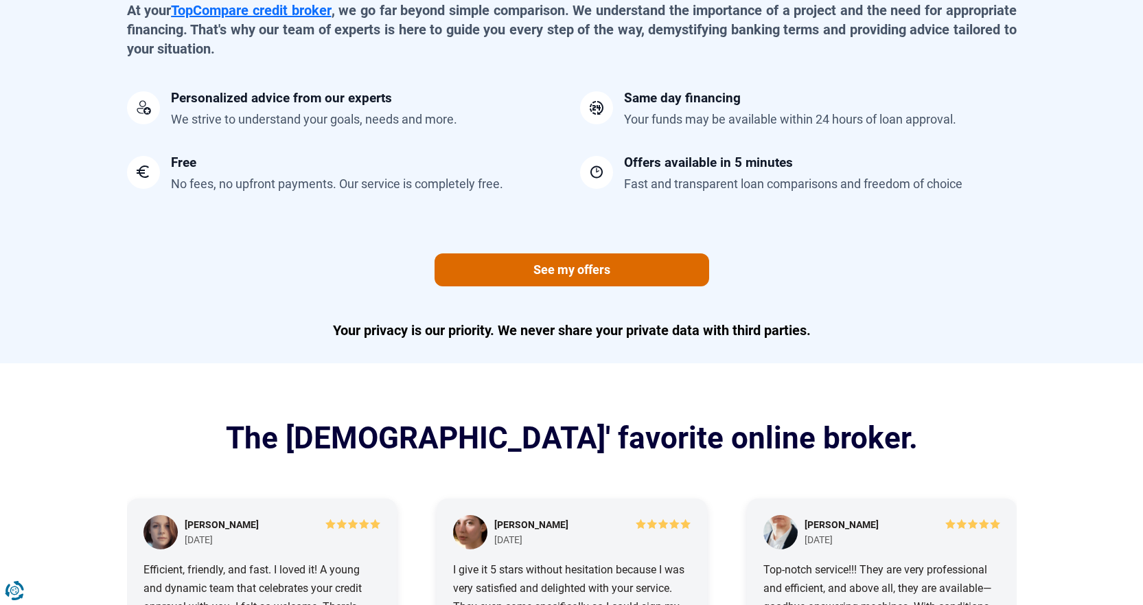
click at [617, 262] on link "See my offers" at bounding box center [572, 269] width 275 height 33
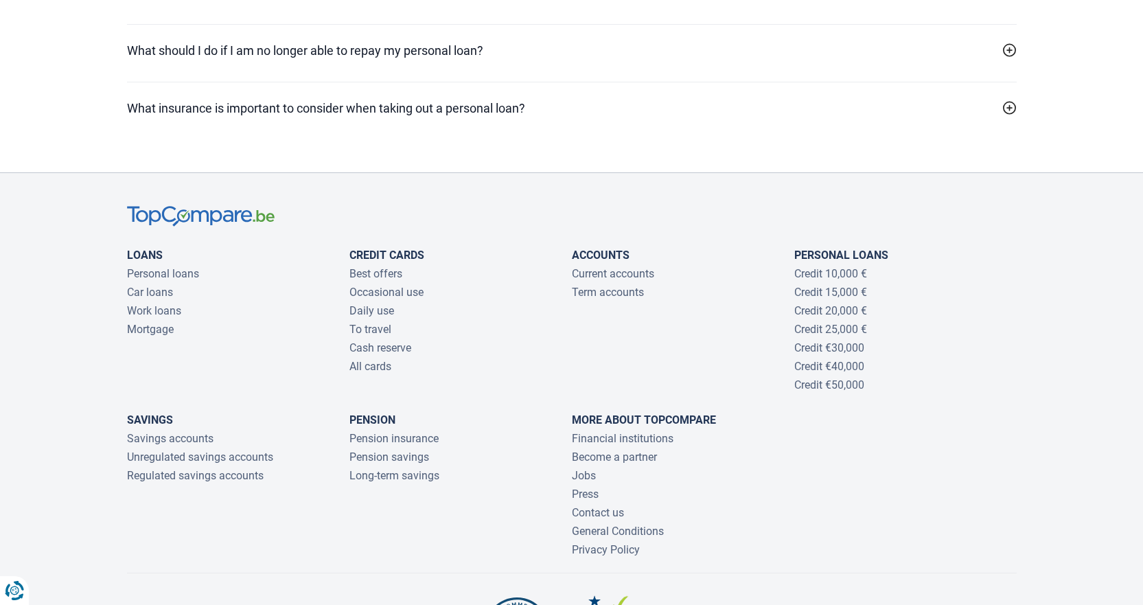
scroll to position [4395, 0]
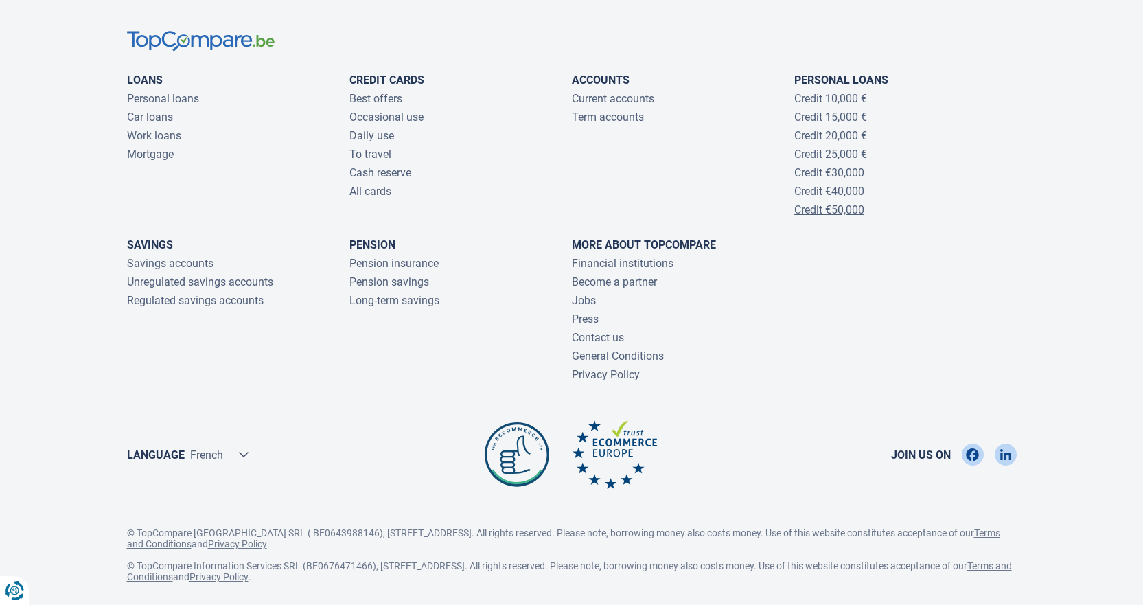
click at [813, 209] on font "Credit €50,000" at bounding box center [830, 209] width 70 height 13
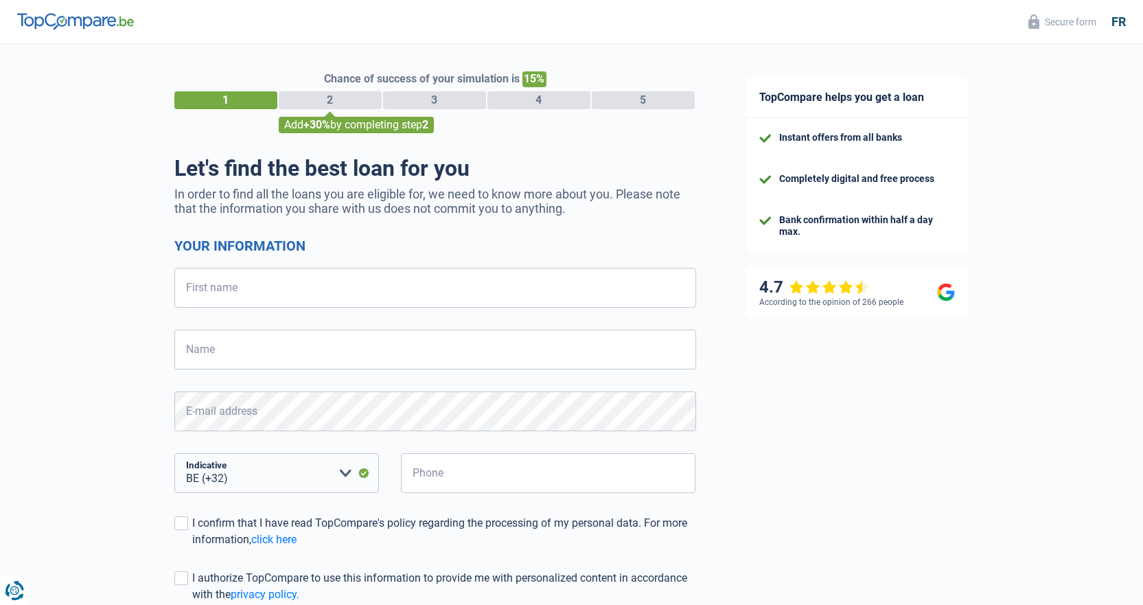
select select "32"
click at [426, 95] on div "3" at bounding box center [434, 100] width 103 height 18
click at [262, 297] on input "First name" at bounding box center [435, 288] width 522 height 40
type input "f"
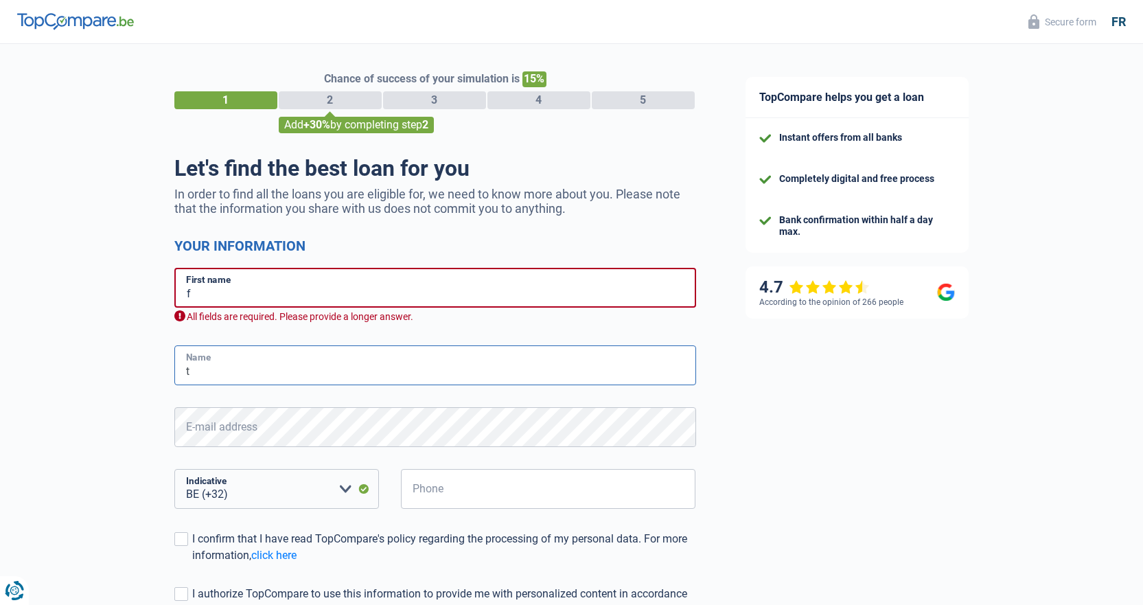
type input "t"
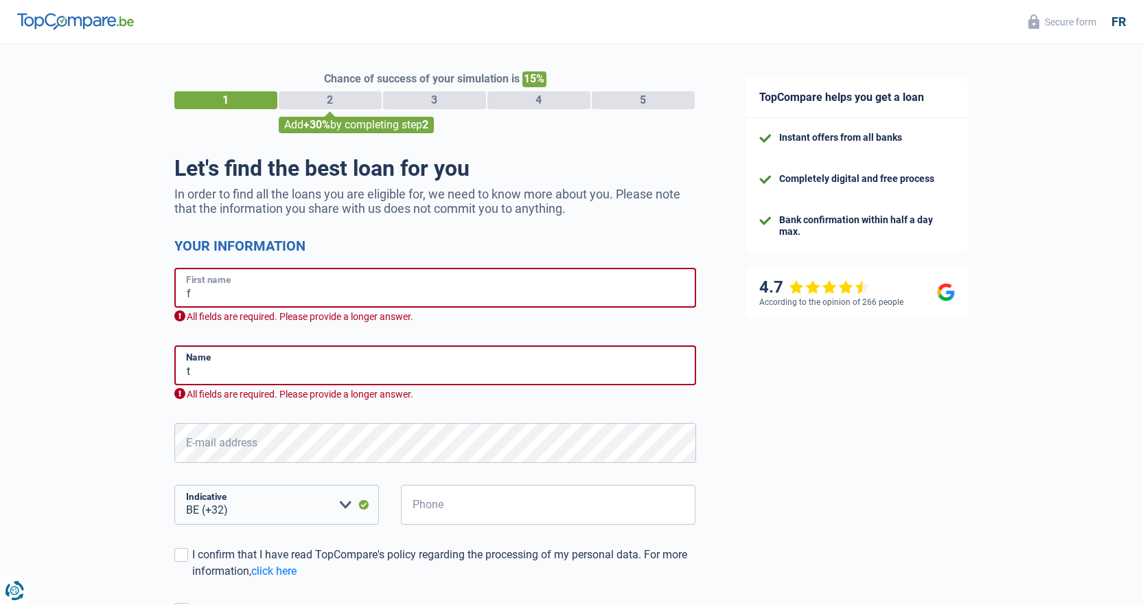
click at [262, 303] on input "f" at bounding box center [435, 288] width 522 height 40
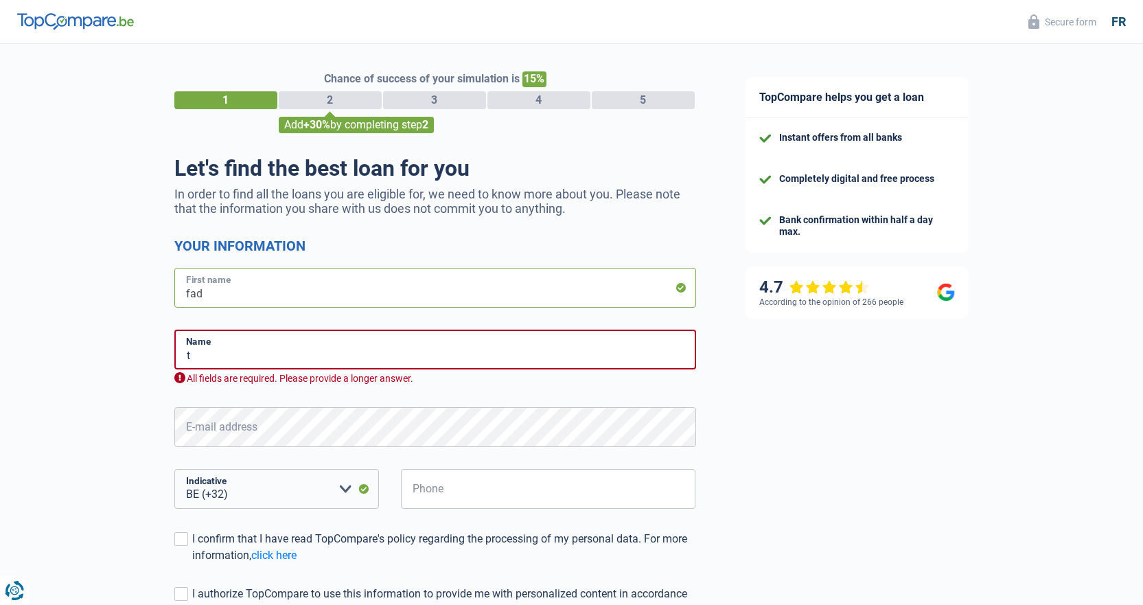
type input "fad"
click at [231, 356] on input "t" at bounding box center [435, 350] width 522 height 40
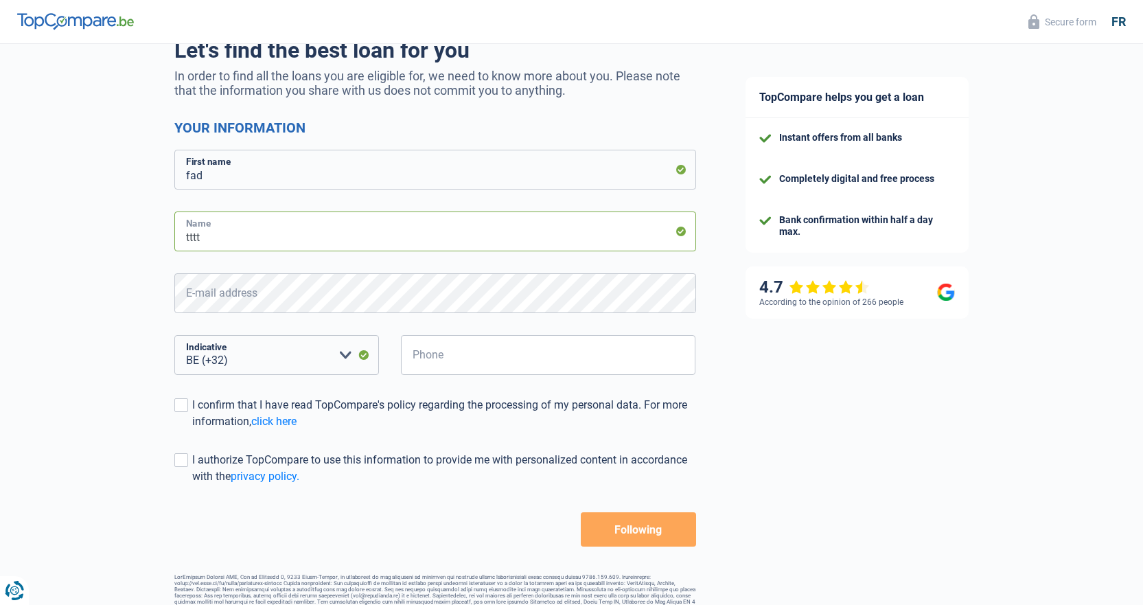
scroll to position [141, 0]
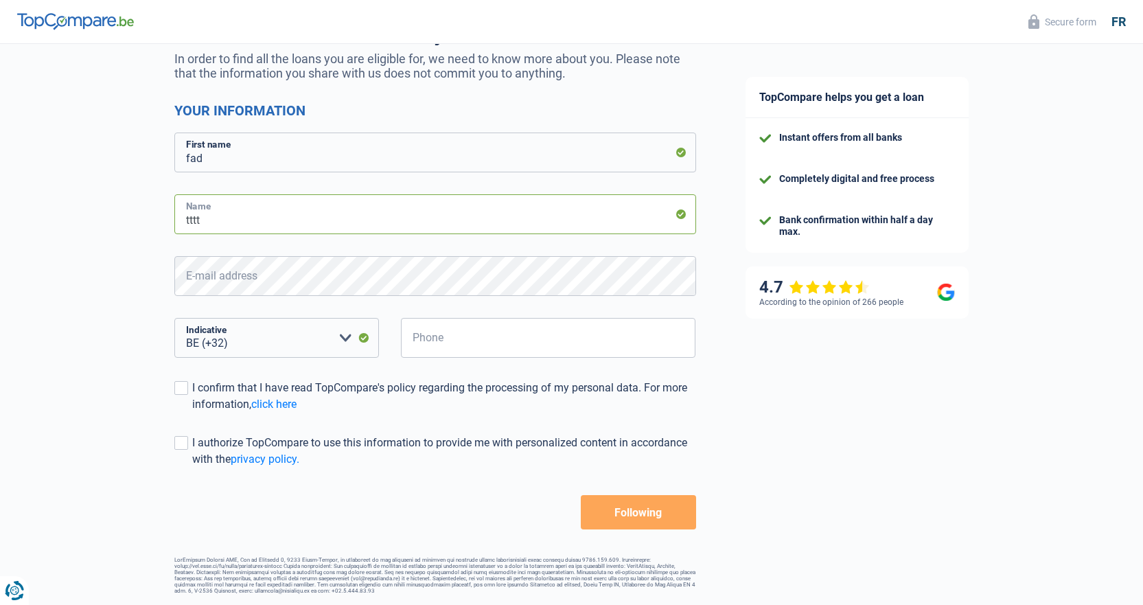
type input "tttt"
click at [705, 424] on div "Chance of success of your simulation is 15% 1 2 3 4 5 Add +30% by completing st…" at bounding box center [360, 251] width 721 height 696
click at [475, 332] on input "Phone" at bounding box center [548, 338] width 295 height 40
click at [444, 386] on form "Your information fad First name tttt Name E-mail address BE (+32) LU (+352) Ple…" at bounding box center [435, 315] width 522 height 427
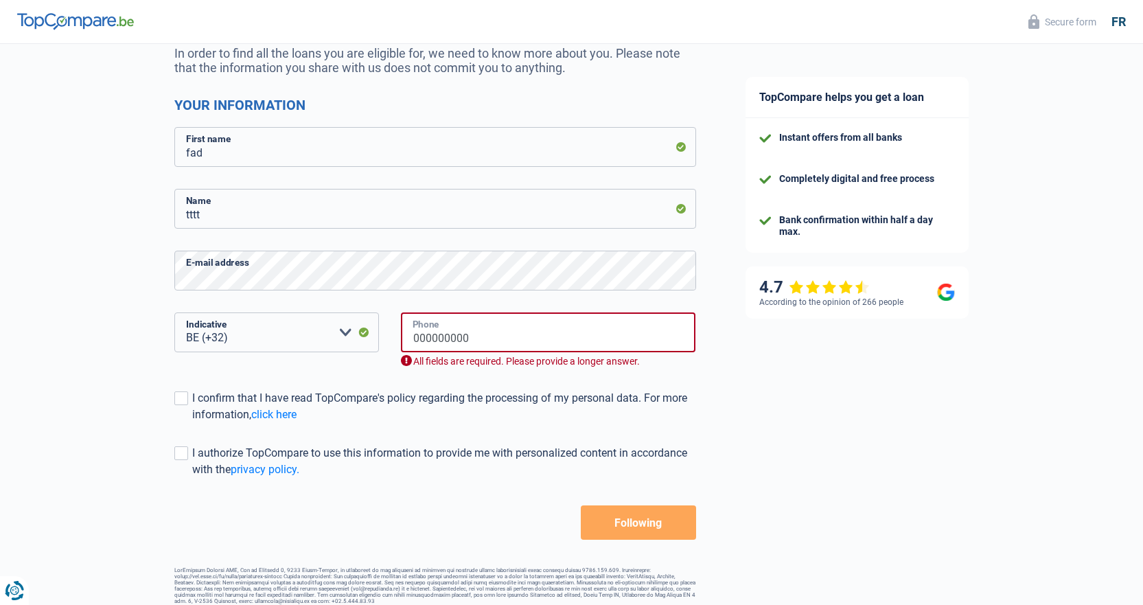
click at [464, 338] on input "000000000" at bounding box center [548, 332] width 295 height 40
click at [470, 335] on input "000000000" at bounding box center [548, 332] width 295 height 40
click at [470, 335] on input "0000000009" at bounding box center [548, 332] width 295 height 40
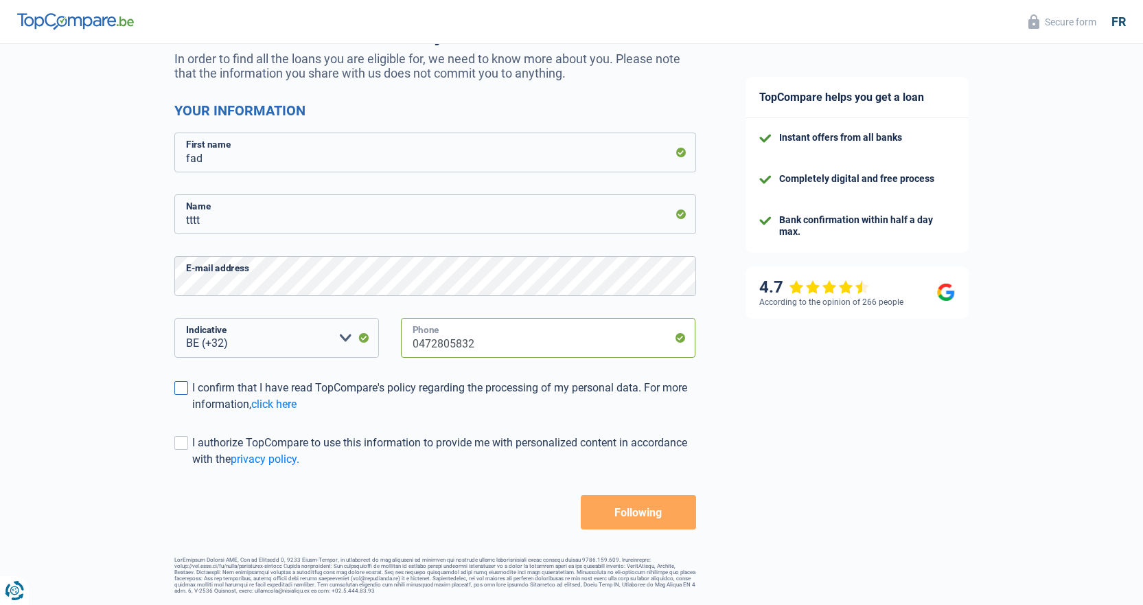
type input "0472805832"
click at [183, 381] on span at bounding box center [181, 388] width 14 height 14
click at [192, 413] on input "I confirm that I have read TopCompare's policy regarding the processing of my p…" at bounding box center [192, 413] width 0 height 0
click at [181, 438] on span at bounding box center [181, 443] width 14 height 14
click at [192, 468] on input "I authorize TopCompare to use this information to provide me with personalized …" at bounding box center [192, 468] width 0 height 0
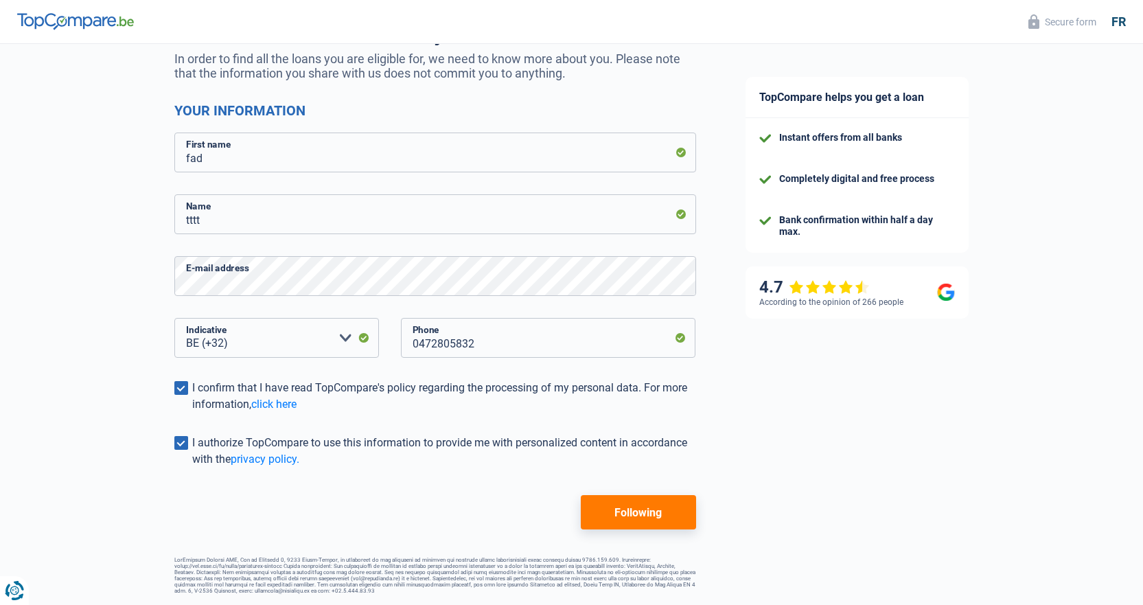
click at [181, 438] on span at bounding box center [181, 443] width 14 height 14
click at [192, 468] on input "I authorize TopCompare to use this information to provide me with personalized …" at bounding box center [192, 468] width 0 height 0
click at [672, 499] on button "Following" at bounding box center [638, 512] width 115 height 34
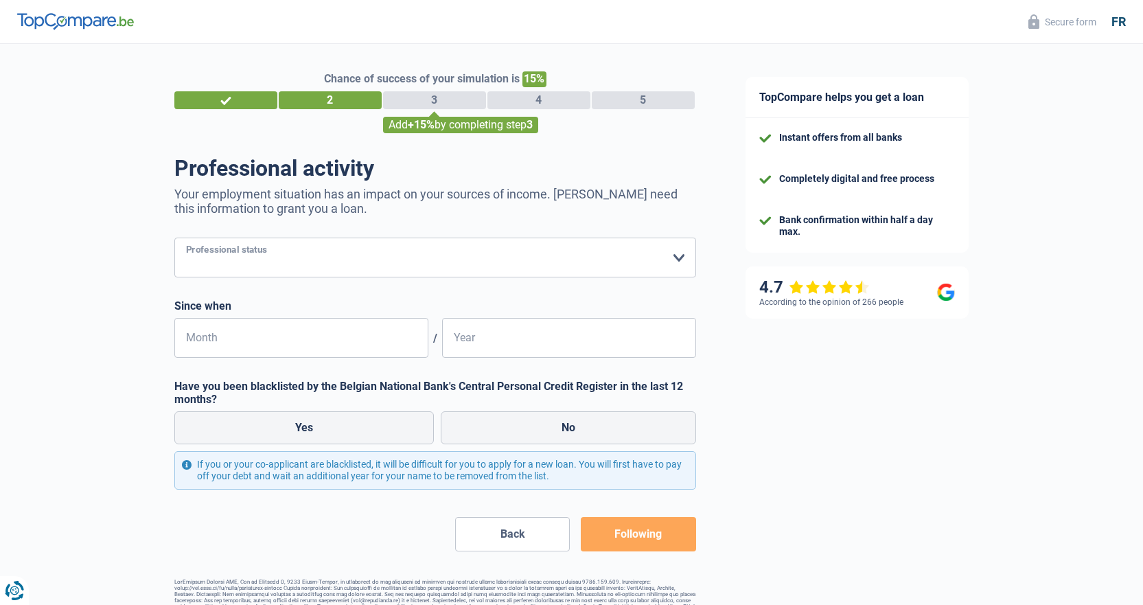
click at [536, 264] on select "Worker Private employee Public employee Invalid Independent Retired Unemployed …" at bounding box center [435, 258] width 522 height 40
select select "worker"
click at [174, 239] on select "Worker Private employee Public employee Invalid Independent Retired Unemployed …" at bounding box center [435, 258] width 522 height 40
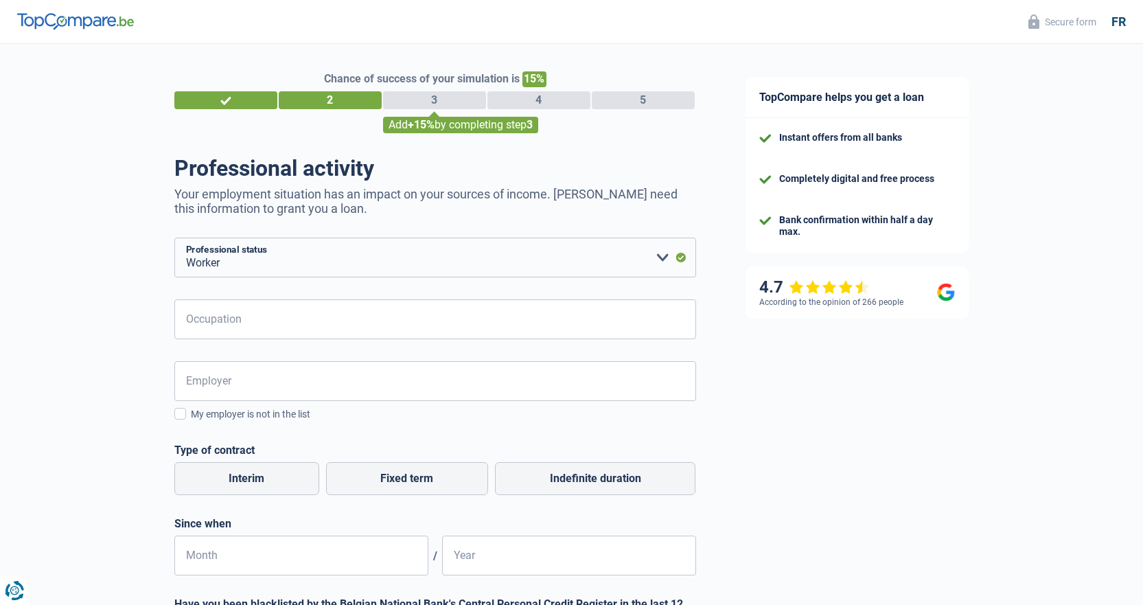
click at [128, 305] on div "Chance of success of your simulation is 15% 1 2 3 4 5 Add +15% by completing st…" at bounding box center [360, 438] width 721 height 801
click at [240, 314] on input "Occupation" at bounding box center [435, 319] width 522 height 40
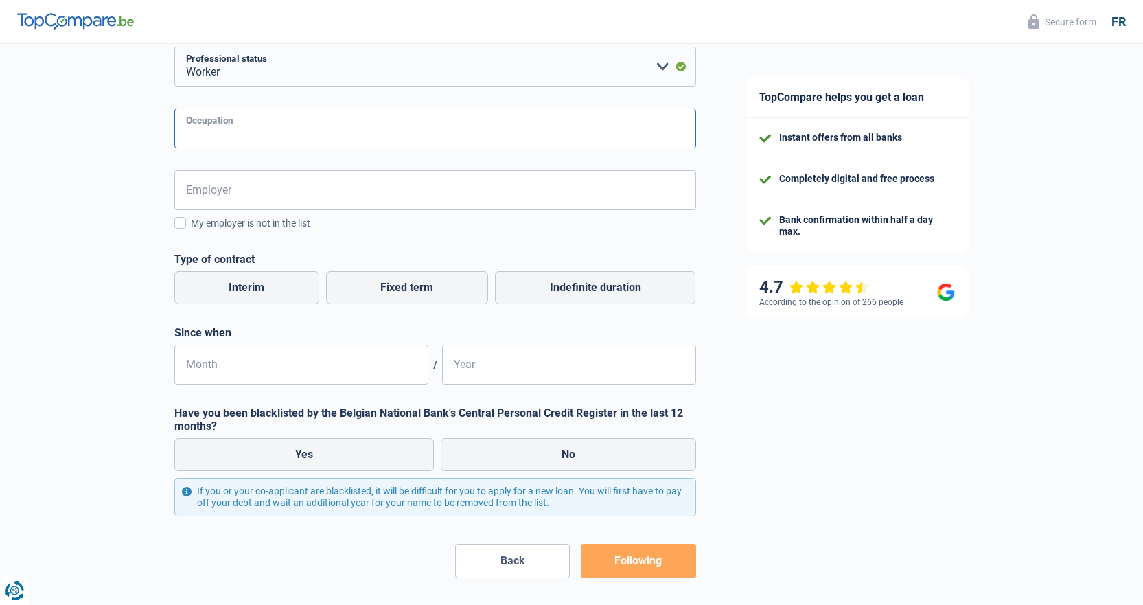
scroll to position [245, 0]
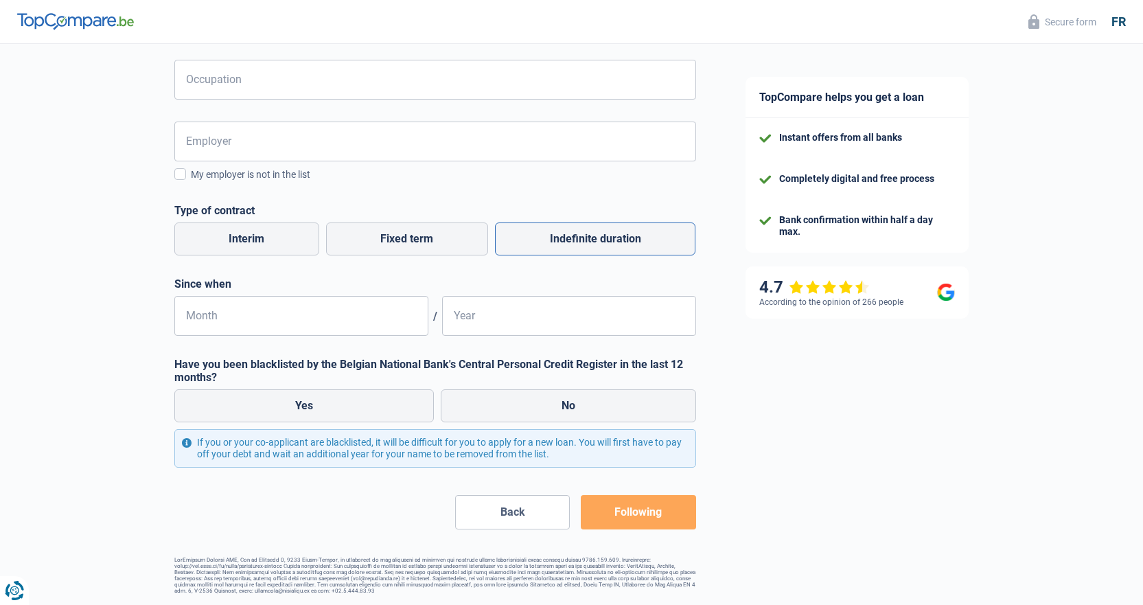
click at [577, 233] on font "Indefinite duration" at bounding box center [595, 238] width 91 height 13
click at [577, 233] on input "Indefinite duration" at bounding box center [595, 238] width 201 height 33
radio input "true"
click at [616, 389] on label "No" at bounding box center [568, 405] width 255 height 33
click at [616, 389] on input "No" at bounding box center [568, 405] width 255 height 33
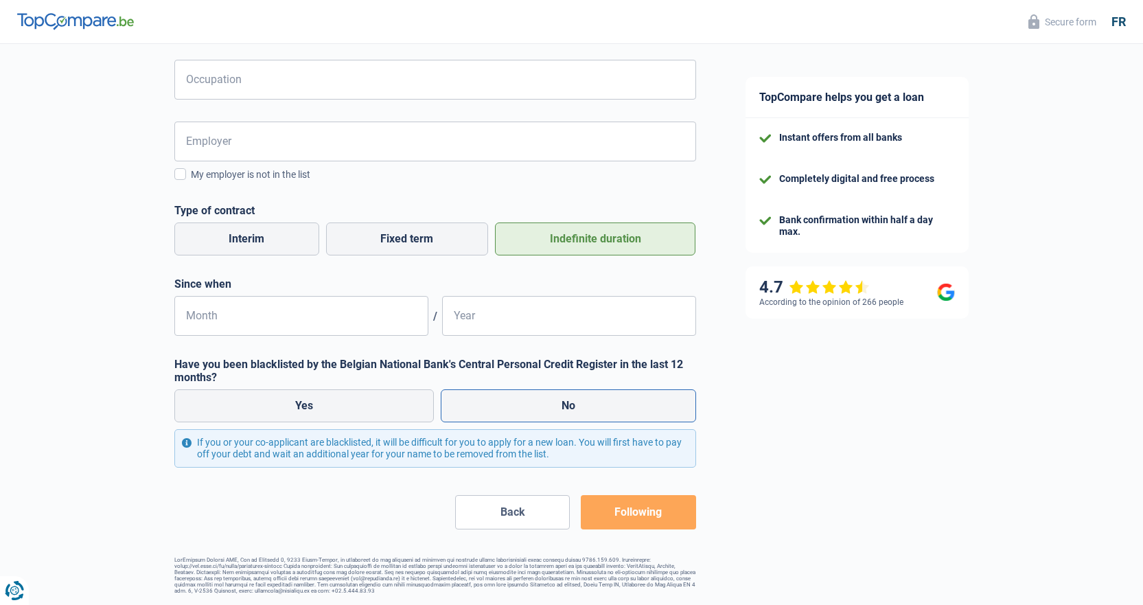
radio input "true"
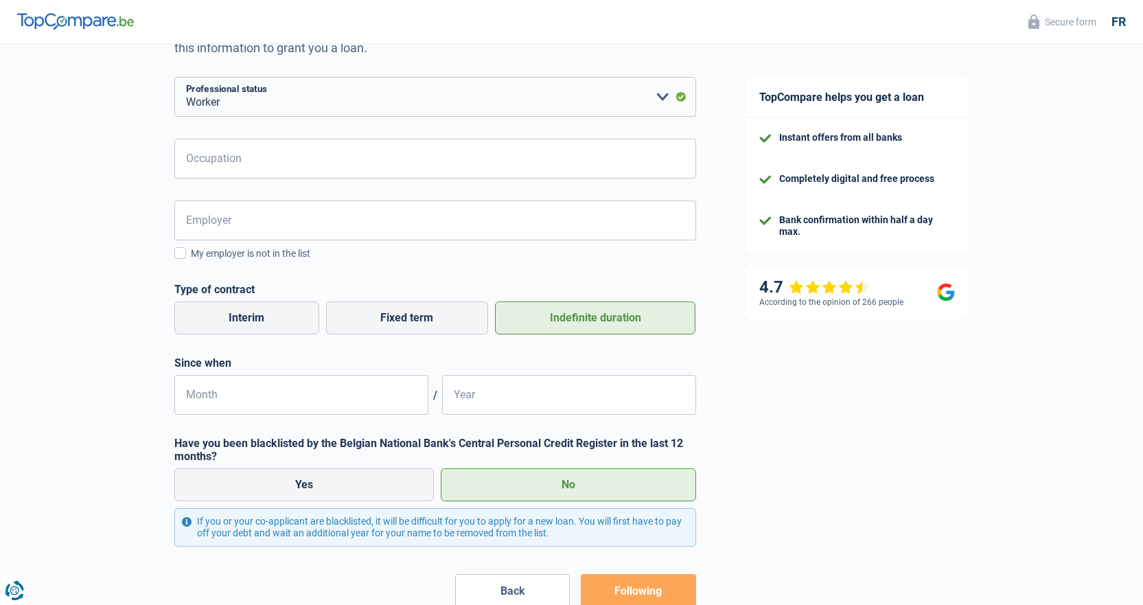
scroll to position [0, 0]
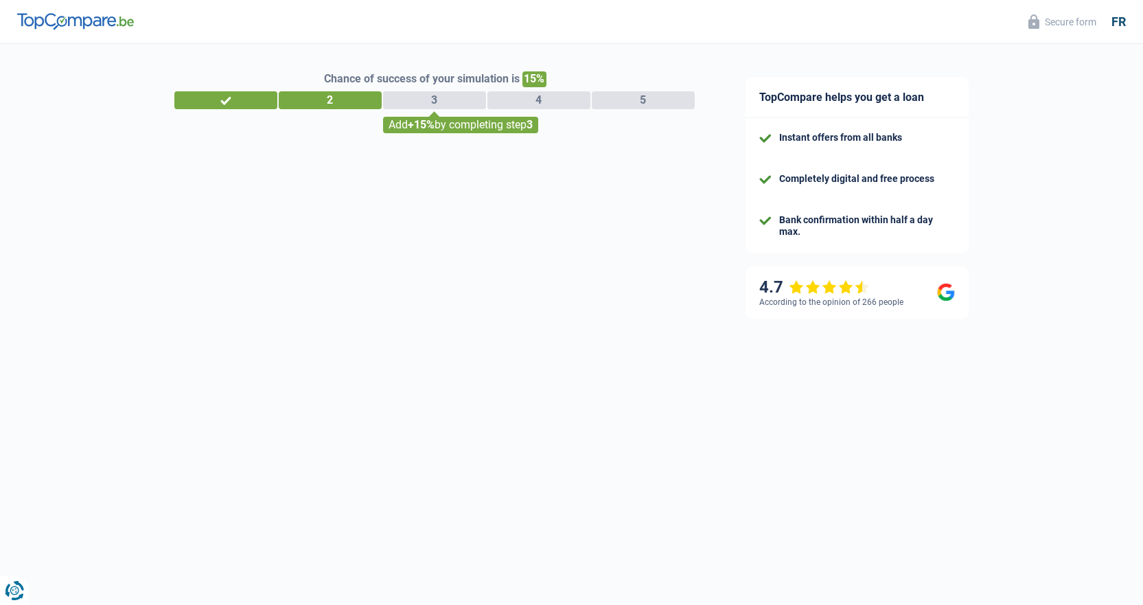
select select "32"
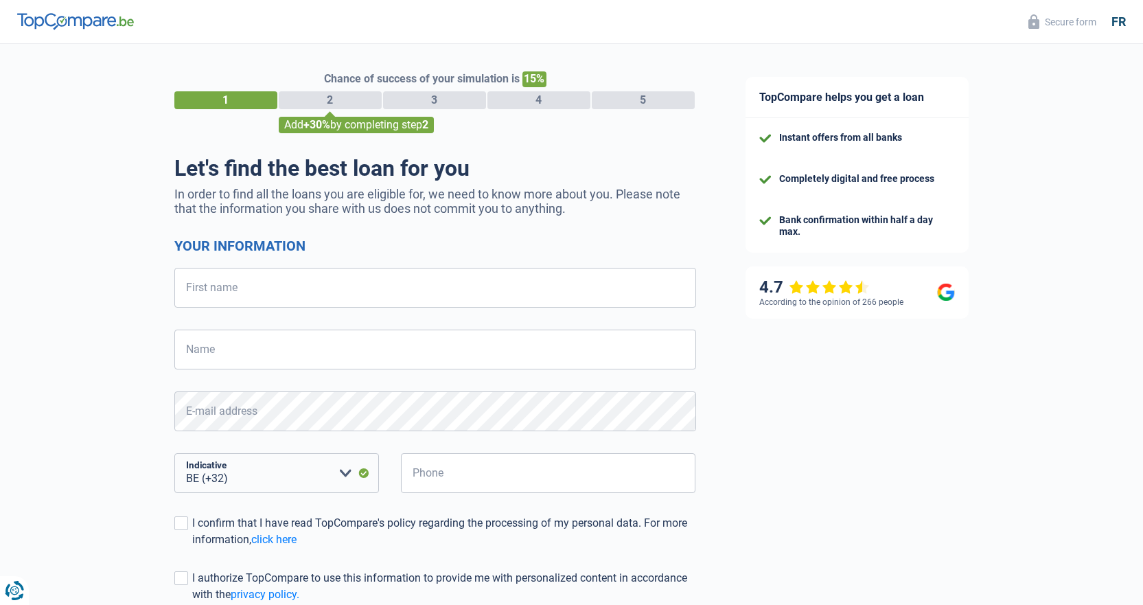
select select "32"
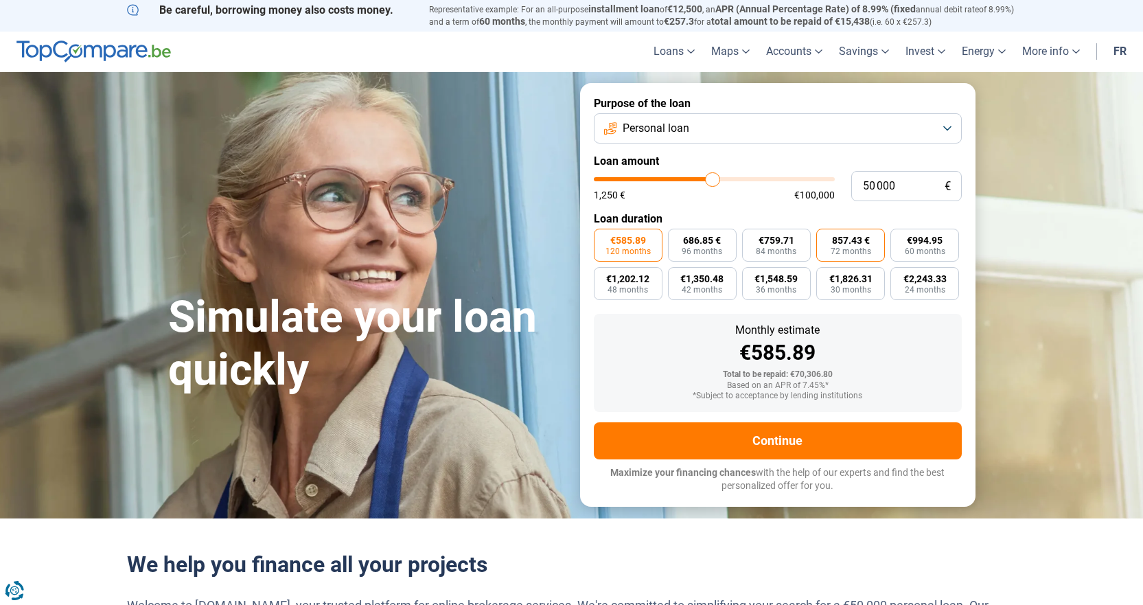
click at [856, 239] on font "857.43 €" at bounding box center [851, 240] width 38 height 11
click at [825, 238] on input "857.43 € 72 months" at bounding box center [820, 233] width 9 height 9
radio input "true"
click at [632, 231] on label "€585.89 120 months" at bounding box center [628, 245] width 69 height 33
click at [603, 231] on input "€585.89 120 months" at bounding box center [598, 233] width 9 height 9
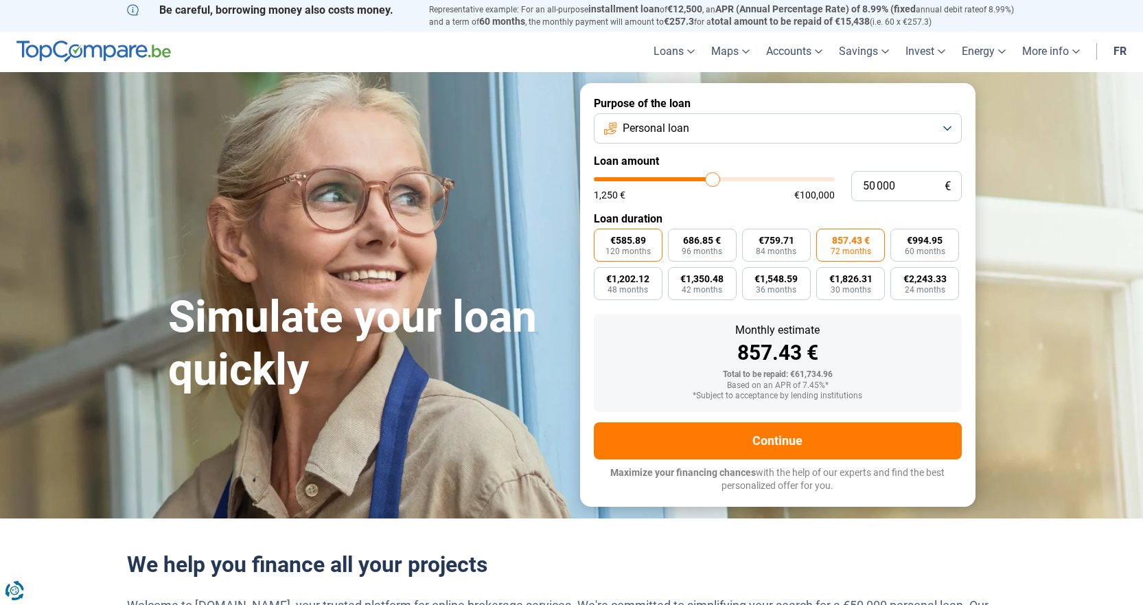
radio input "true"
type input "51 000"
type input "51000"
type input "49 500"
type input "49500"
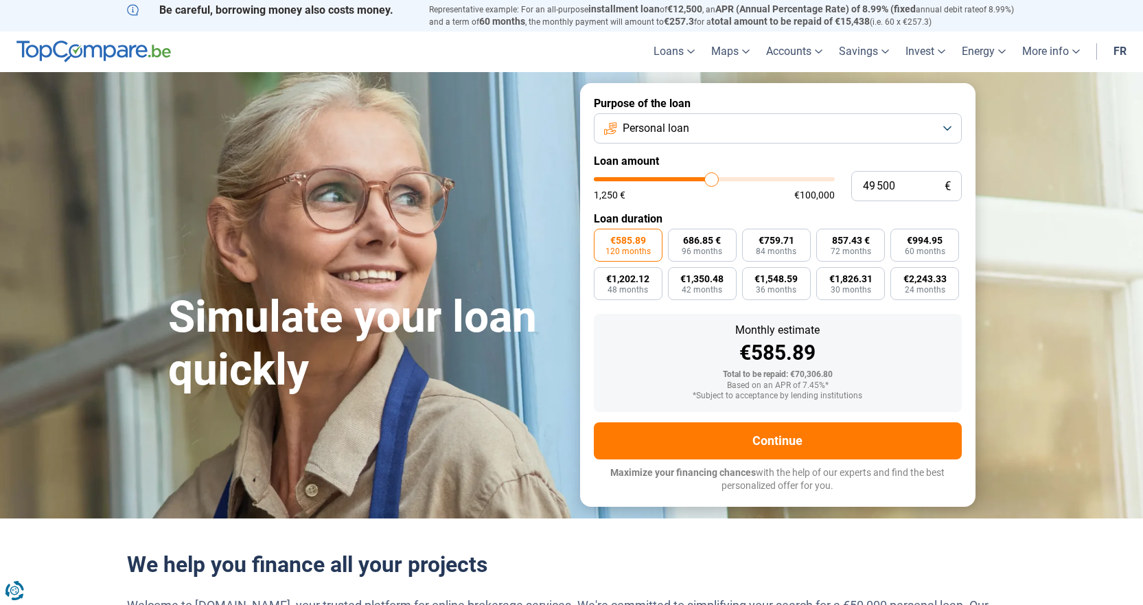
type input "47 250"
type input "47250"
type input "45 750"
type input "45750"
type input "43 500"
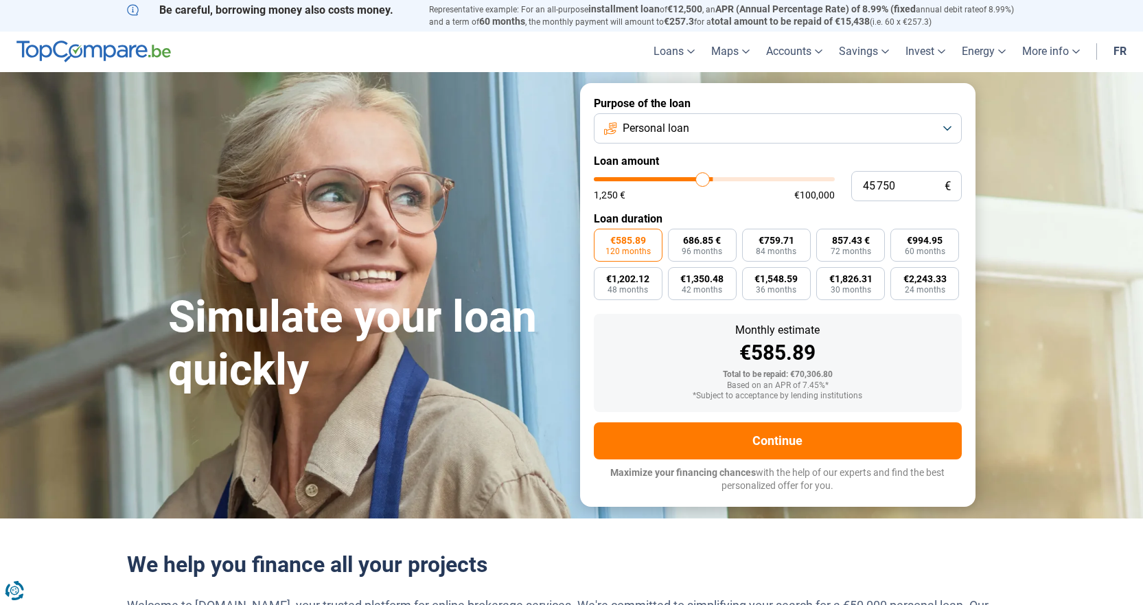
type input "43500"
type input "41 250"
type input "41250"
type input "39 250"
type input "39250"
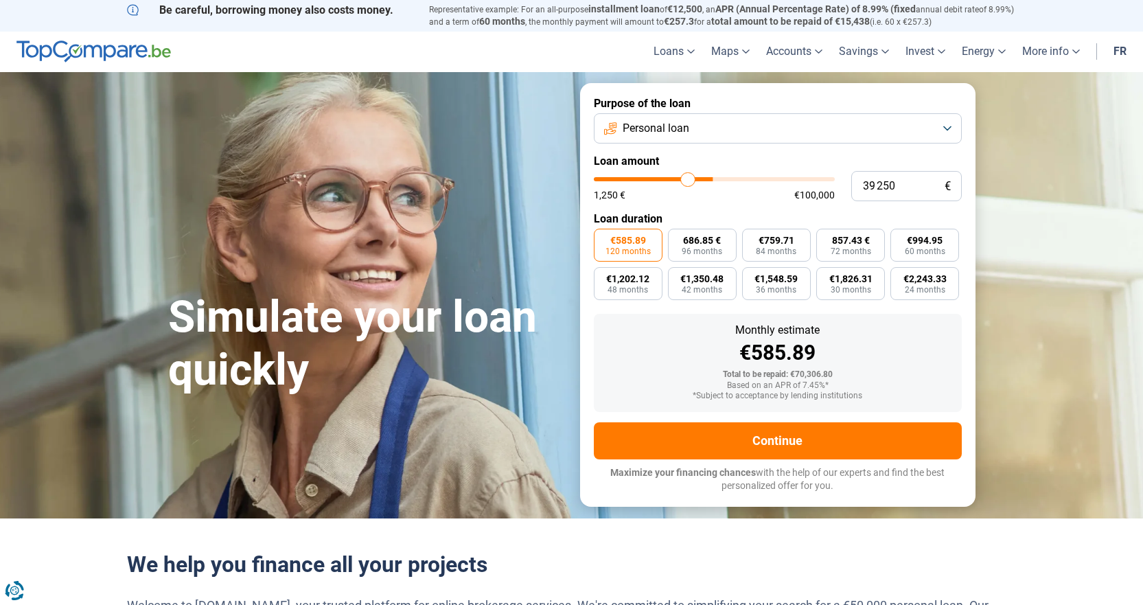
type input "38 000"
type input "38000"
type input "36 250"
type input "36250"
type input "34 750"
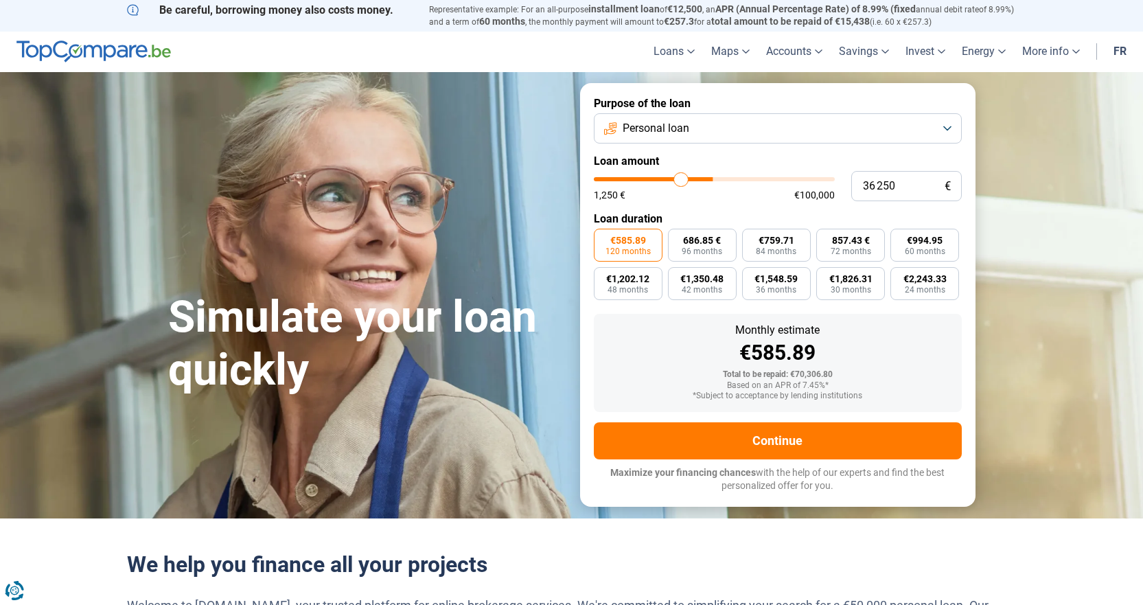
type input "34750"
type input "32 250"
type input "32250"
type input "26 500"
type input "26500"
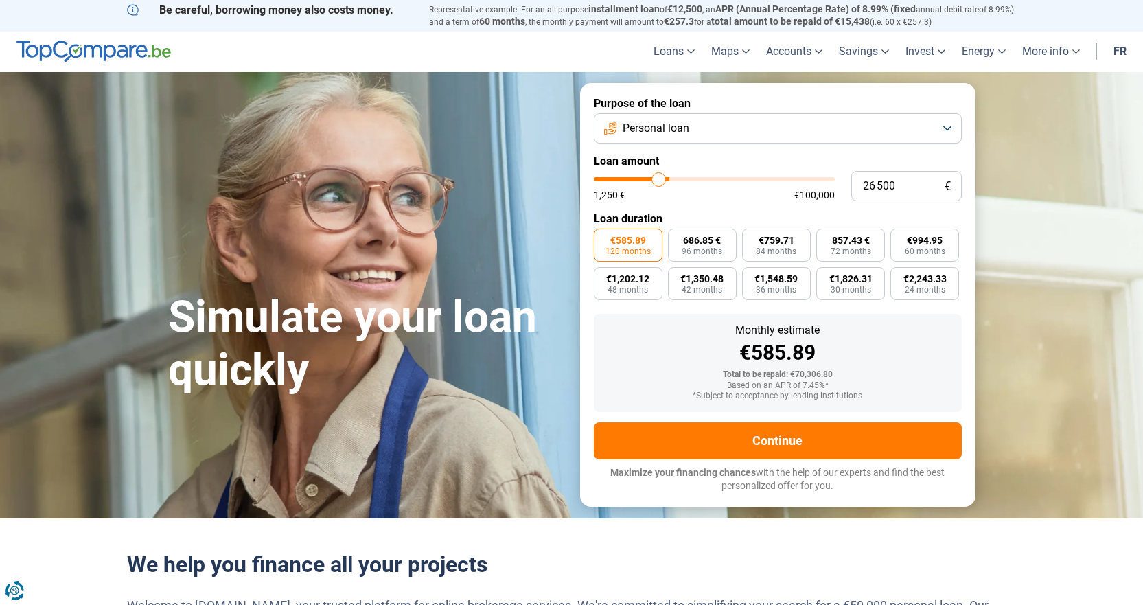
type input "21 750"
type input "21750"
type input "16 250"
type input "16250"
type input "11 500"
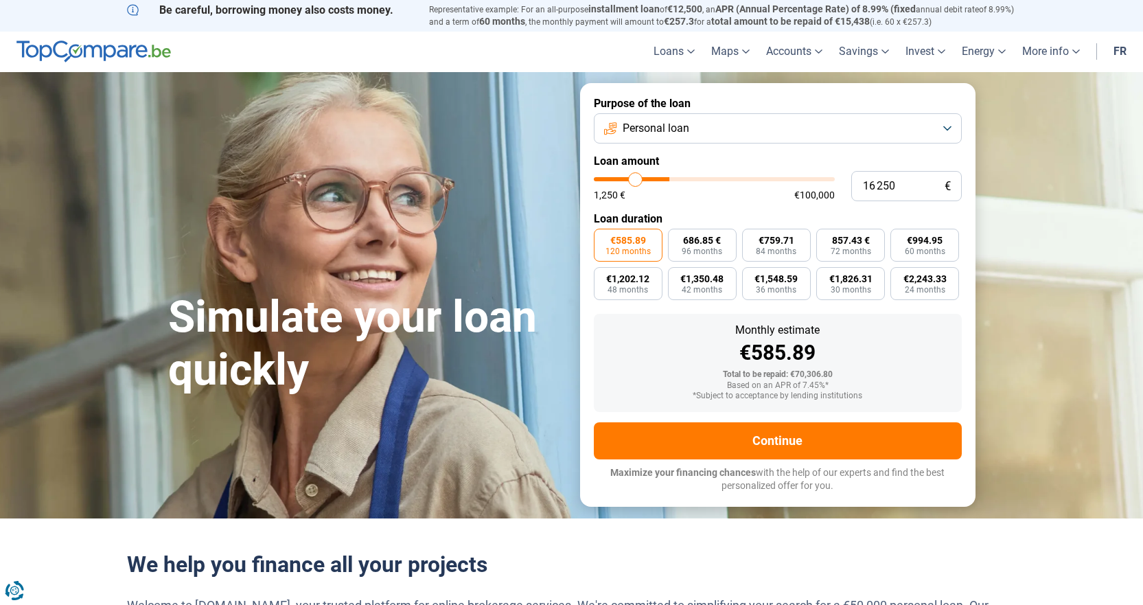
type input "11500"
type input "6 000"
type input "6000"
type input "2 250"
type input "2250"
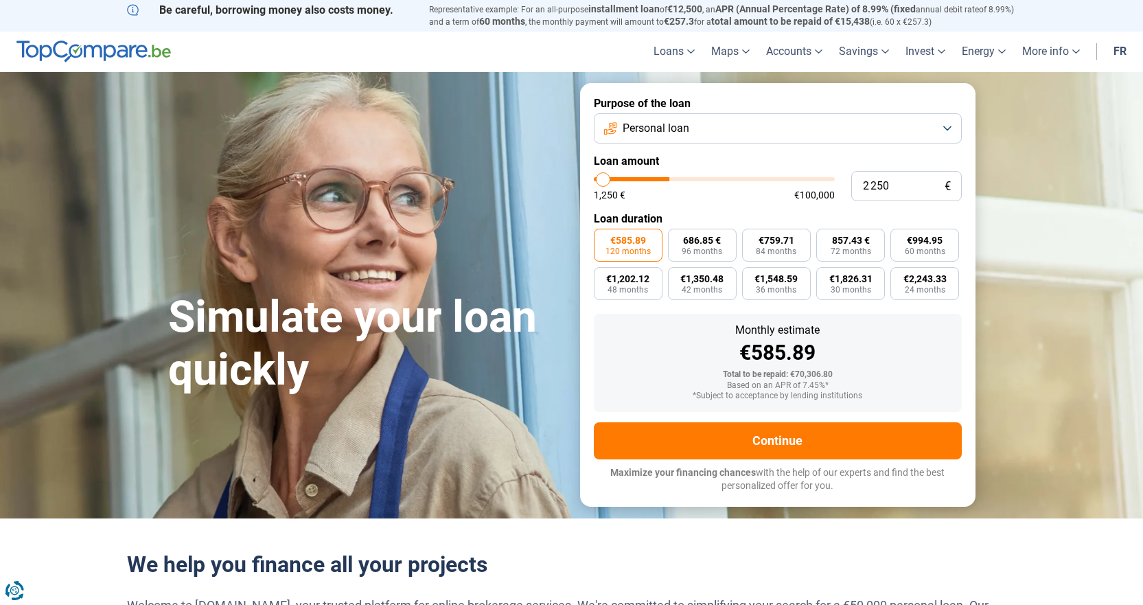
type input "1 250"
type input "1250"
type input "1 500"
type input "1500"
type input "2 000"
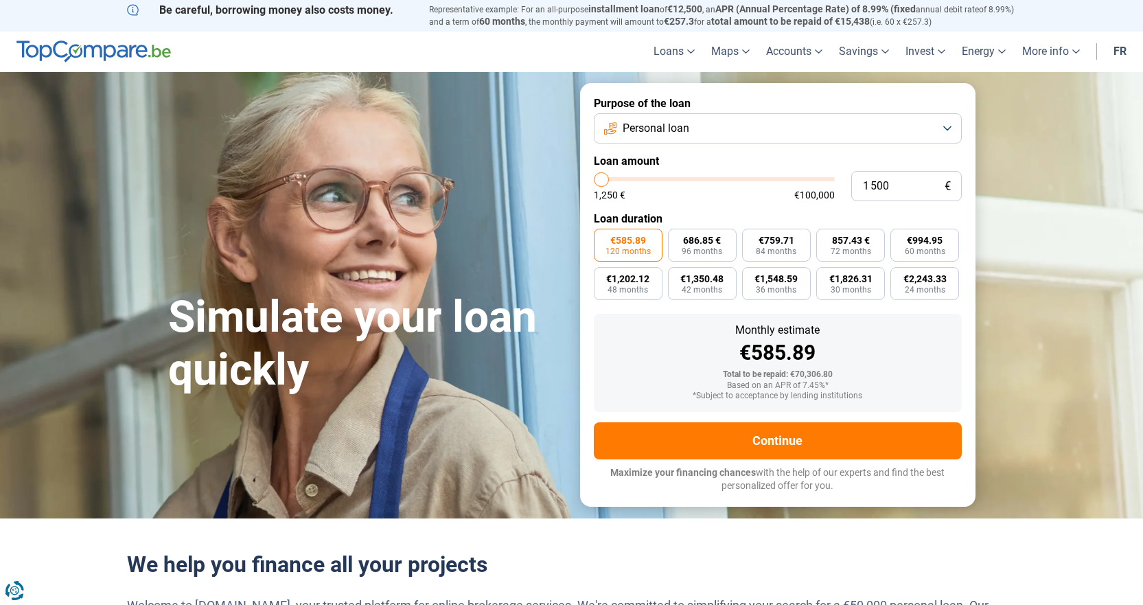
type input "2000"
type input "2 750"
type input "2750"
type input "3 750"
type input "3750"
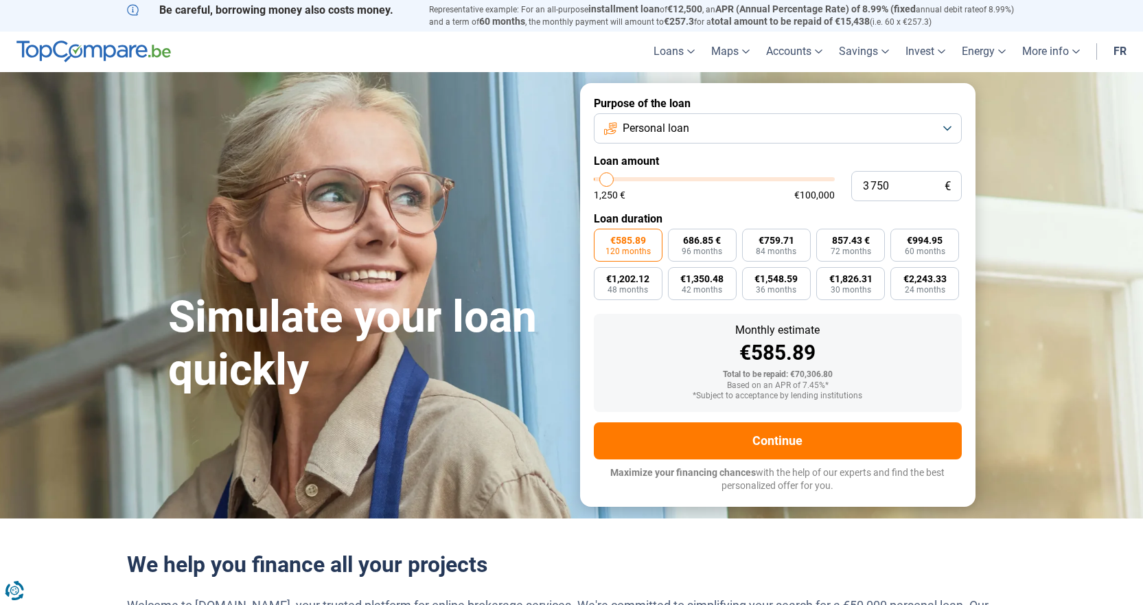
type input "4 250"
type input "4250"
type input "4 500"
type input "4500"
type input "5 500"
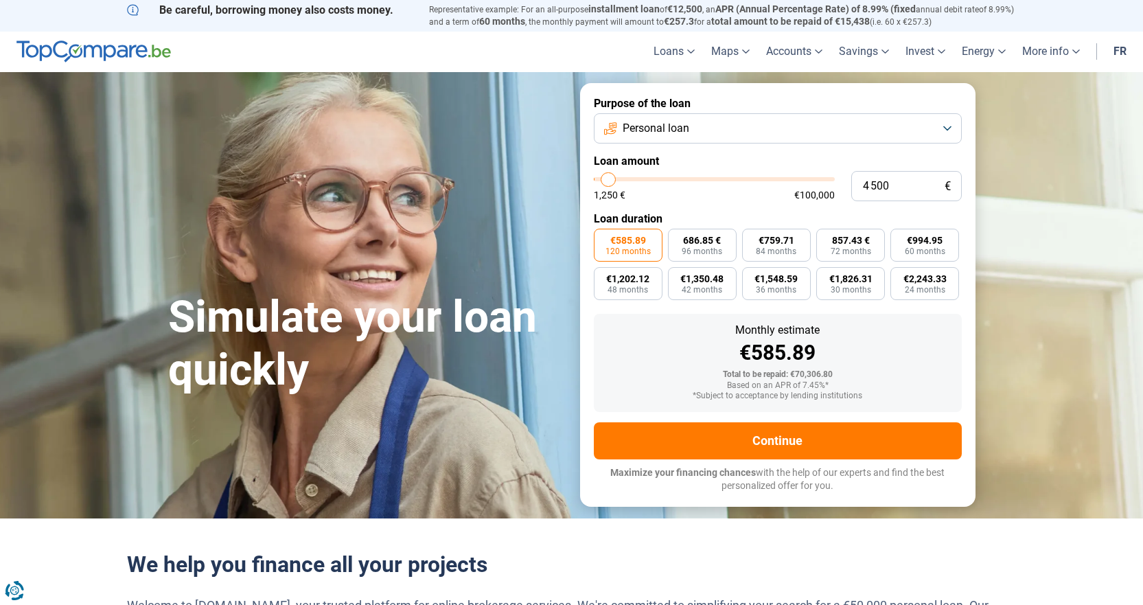
type input "5500"
type input "5 750"
type input "5750"
type input "6 500"
type input "6500"
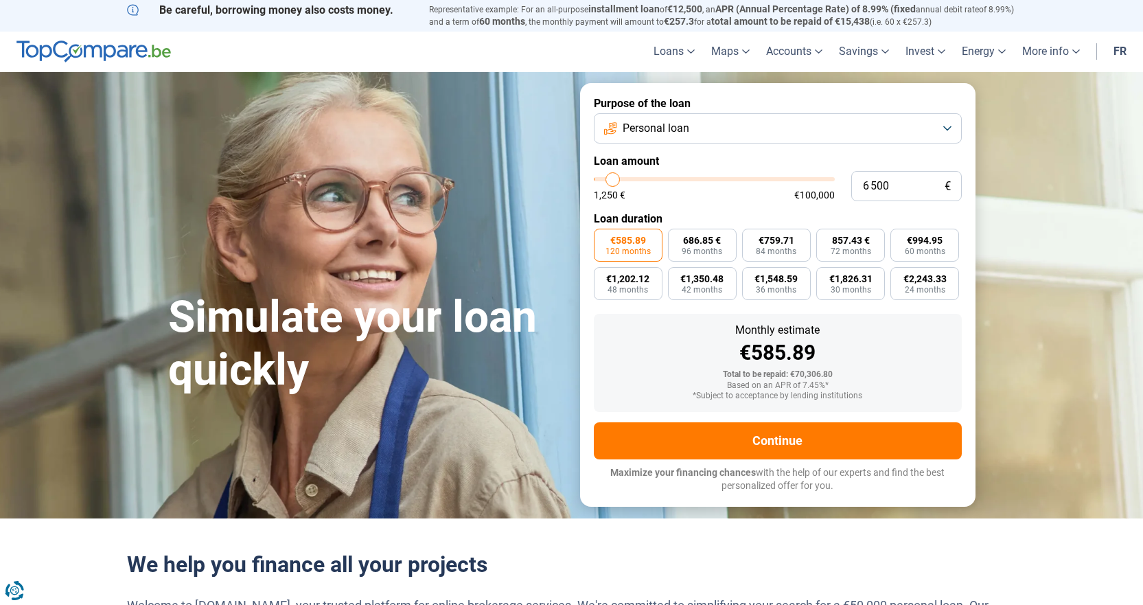
type input "7 000"
type input "7000"
type input "7 250"
type input "7250"
type input "8 500"
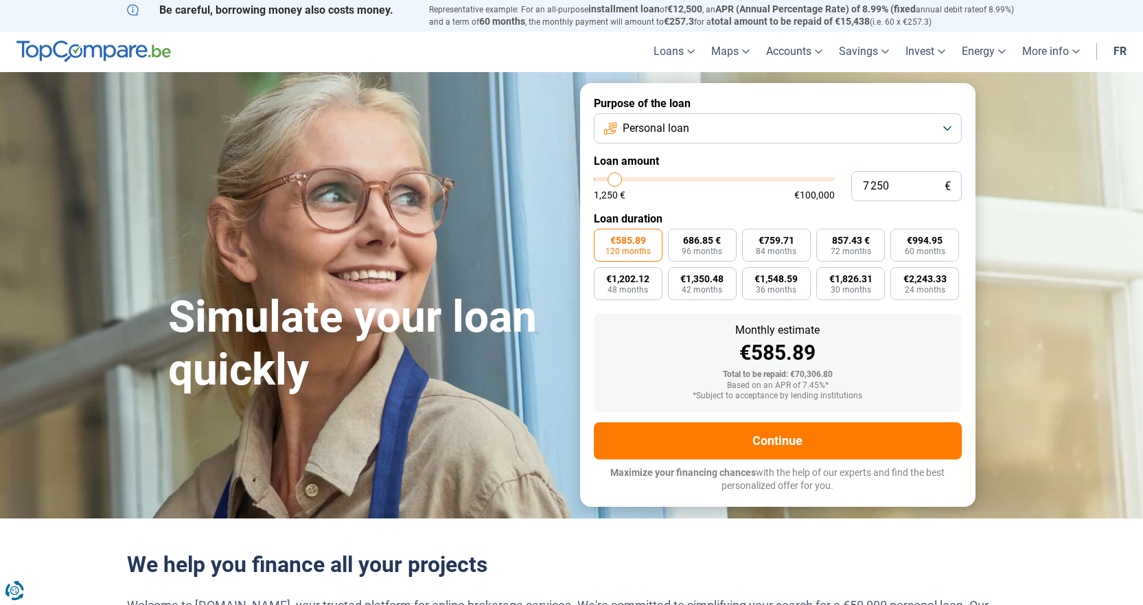
type input "8500"
type input "9 000"
type input "9000"
type input "9 750"
type input "9750"
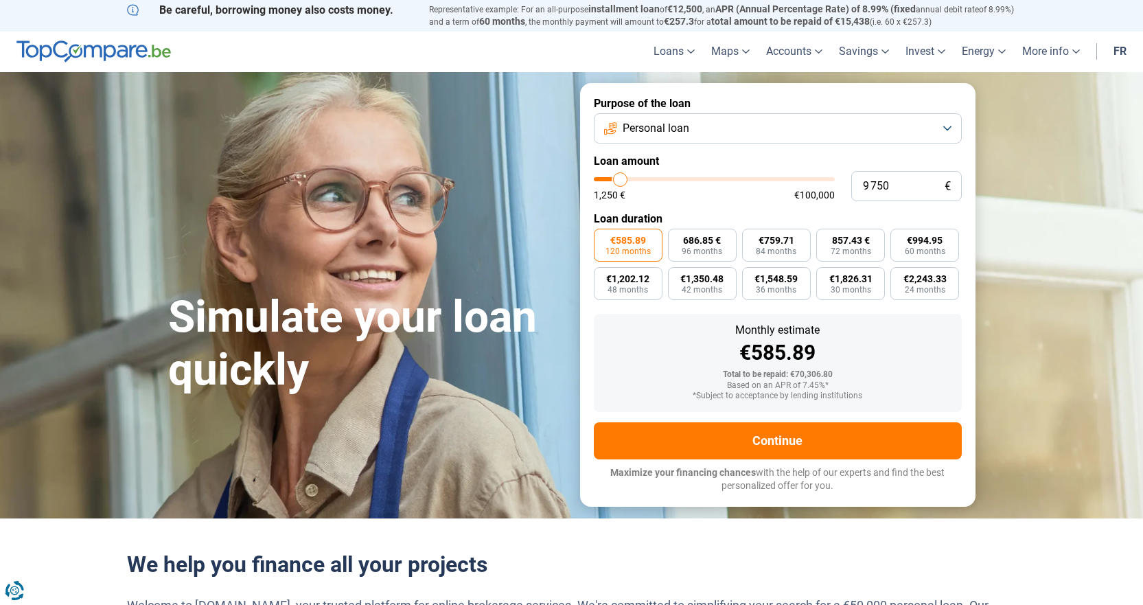
type input "10 000"
type input "10000"
type input "10 500"
type input "10500"
type input "11 000"
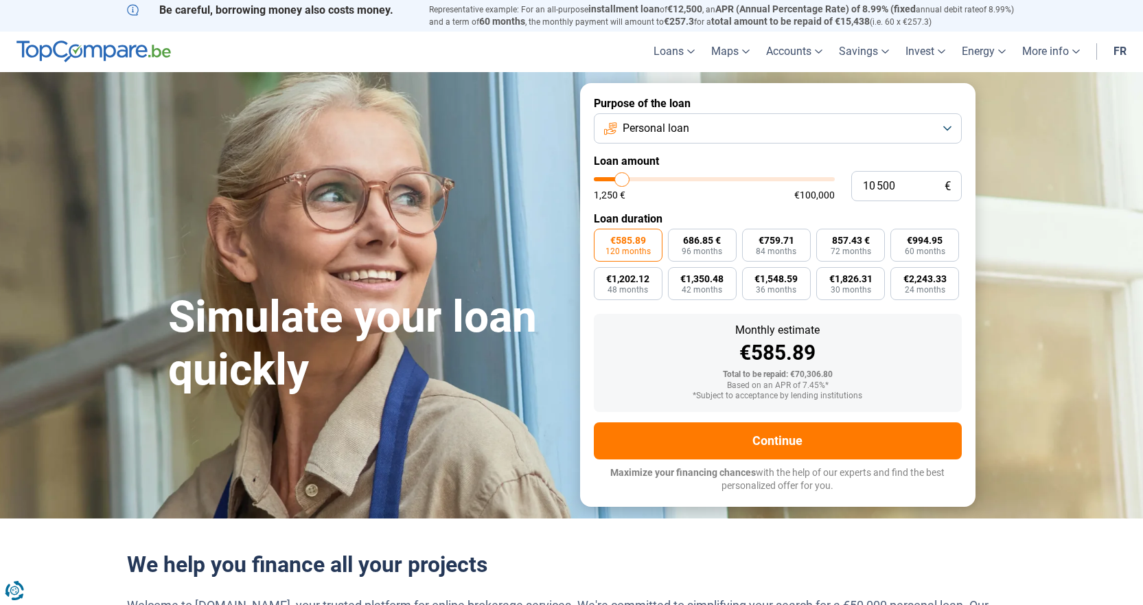
type input "11000"
type input "11 750"
type input "11750"
type input "12 000"
type input "12000"
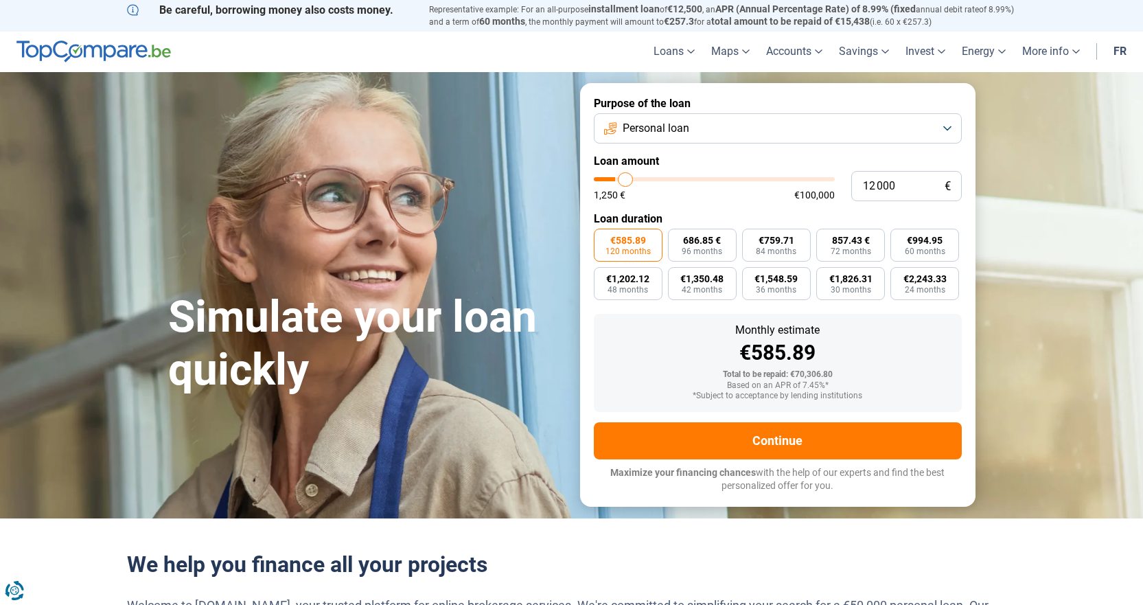
type input "13 000"
type input "13000"
type input "13 250"
type input "13250"
type input "13 500"
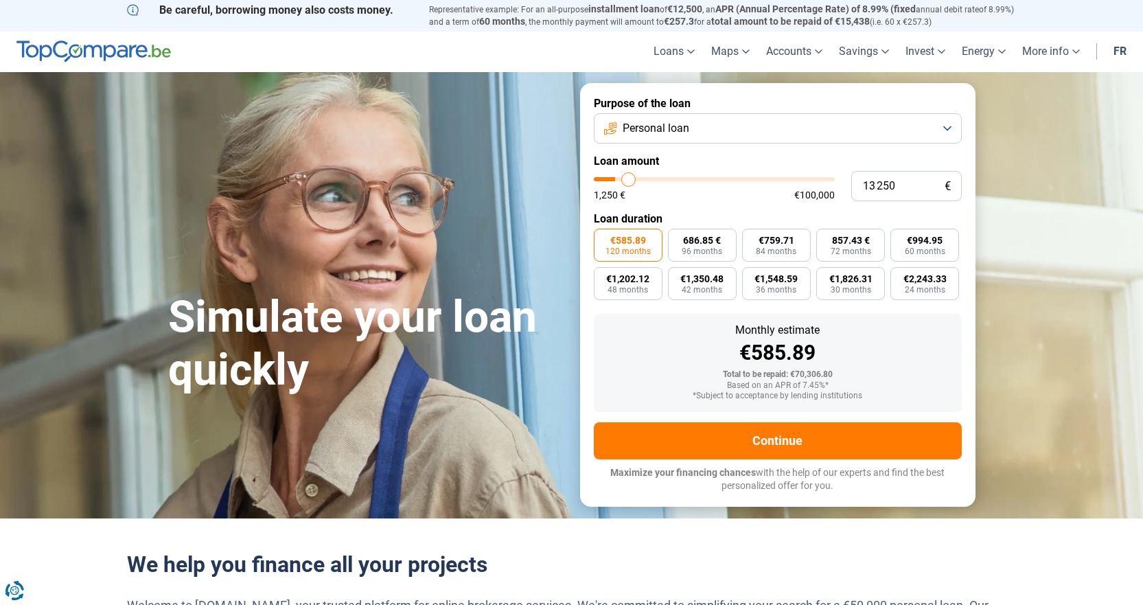
type input "13500"
type input "14 250"
type input "14250"
type input "14 750"
type input "14750"
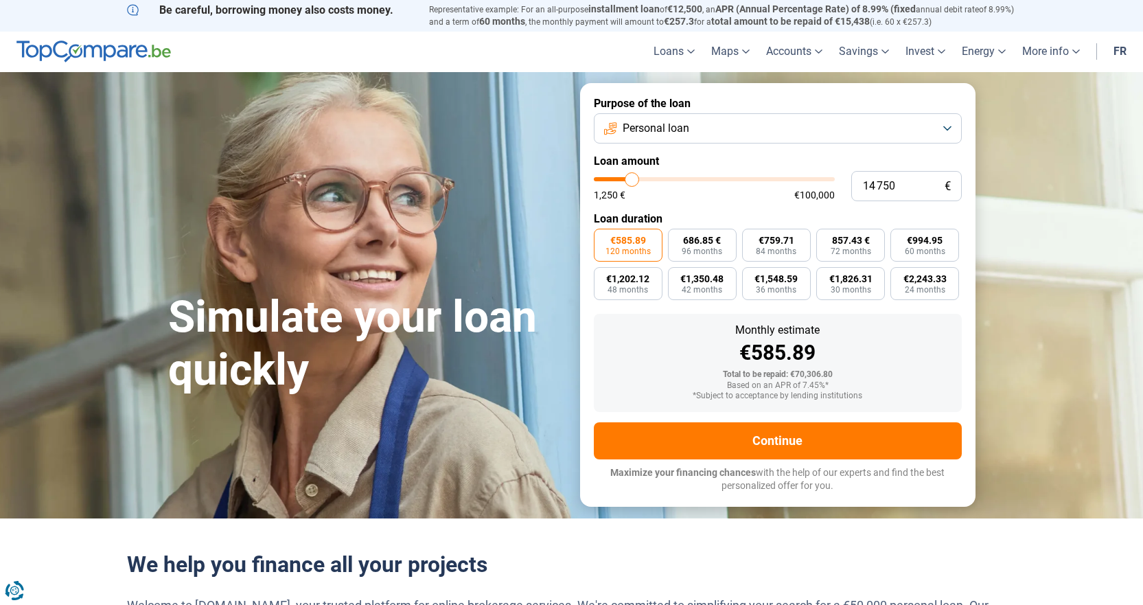
type input "15 000"
type input "15000"
type input "15 750"
type input "15750"
type input "16 000"
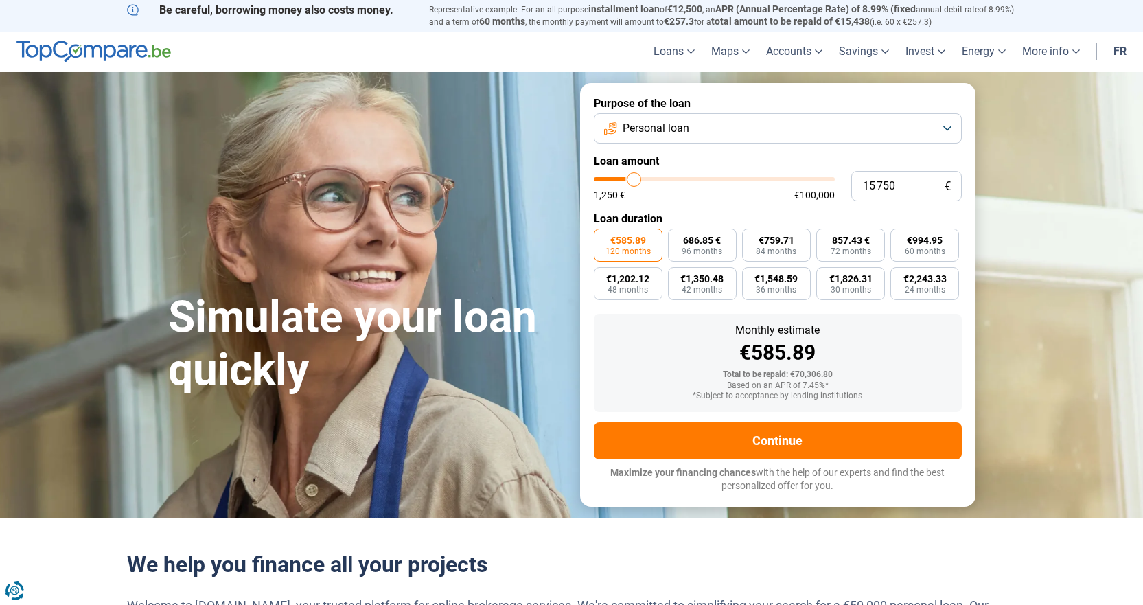
type input "16000"
type input "16 250"
type input "16250"
type input "16 500"
type input "16500"
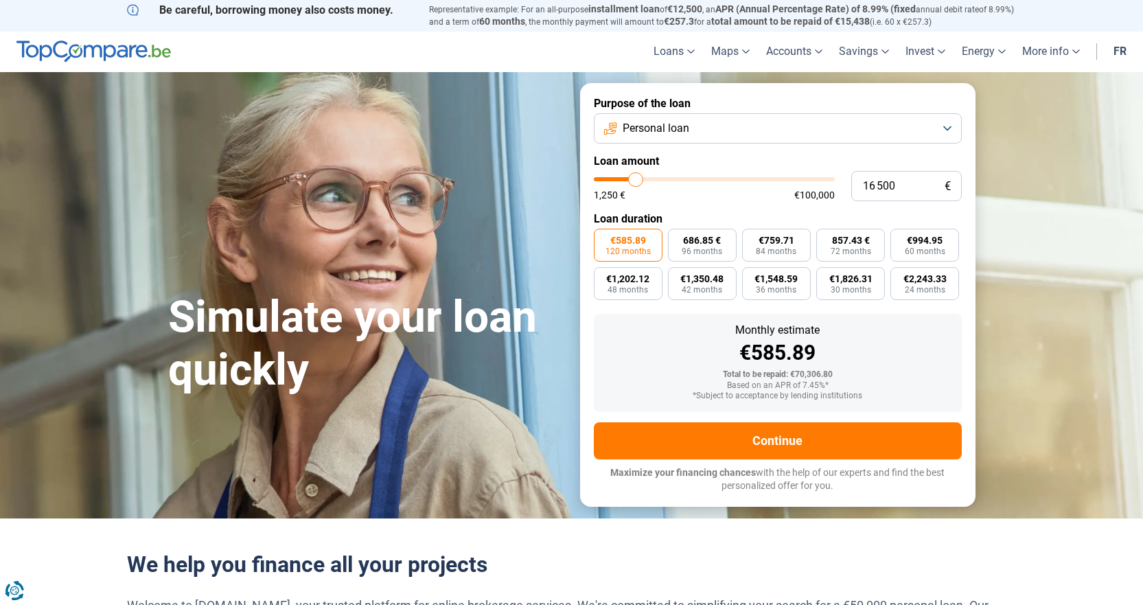
type input "17 250"
type input "17250"
type input "17 500"
type input "17500"
type input "17 750"
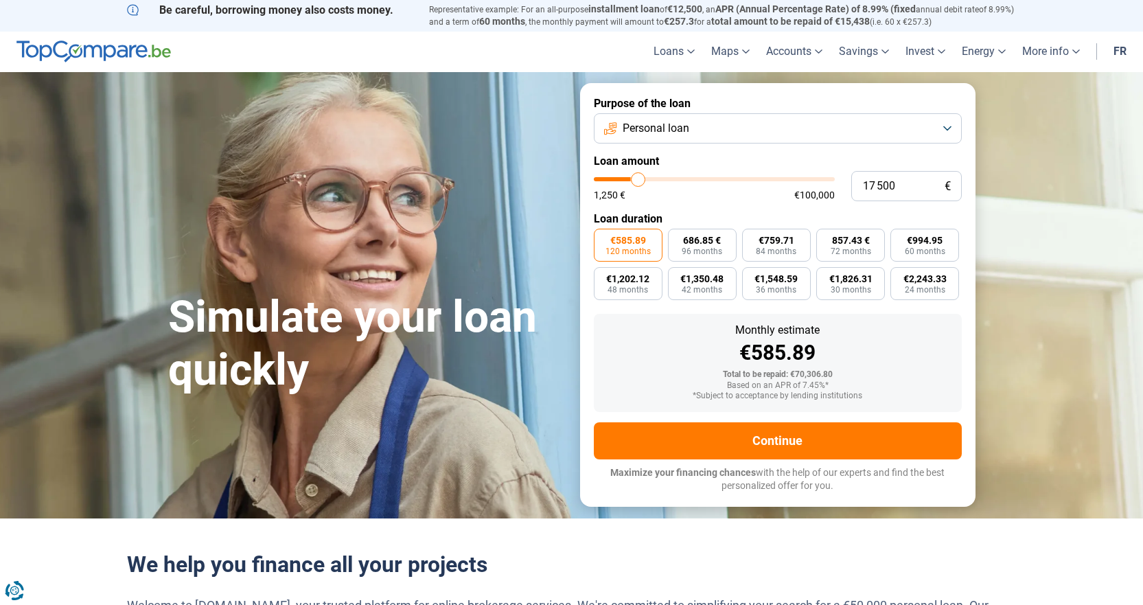
type input "17750"
type input "18 000"
type input "18000"
type input "18 750"
type input "18750"
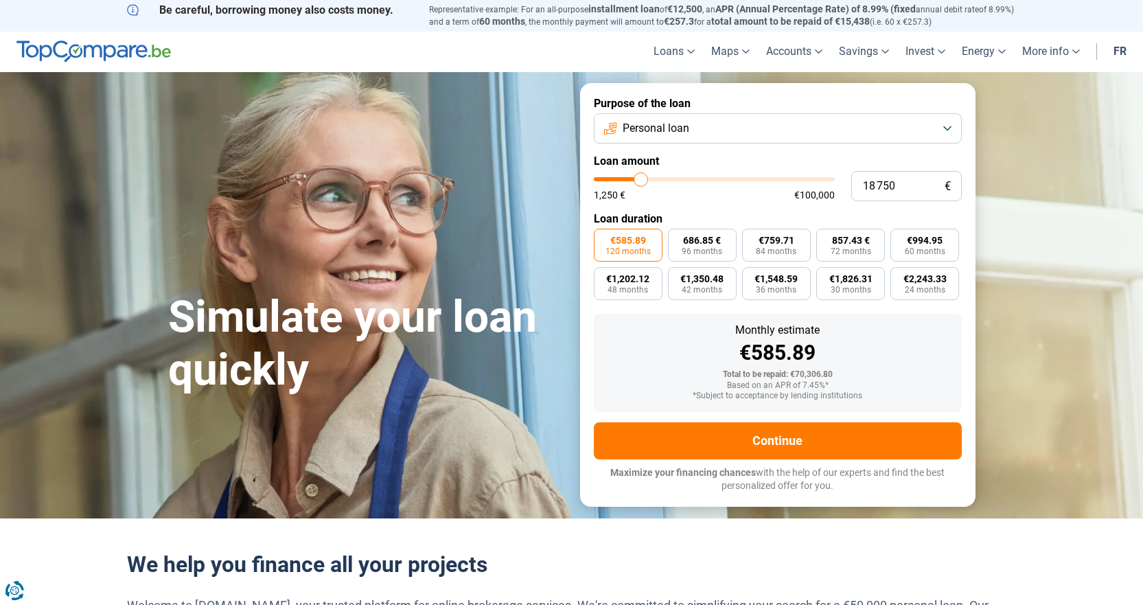
type input "19 000"
type input "19000"
type input "19 250"
type input "19250"
type input "19 750"
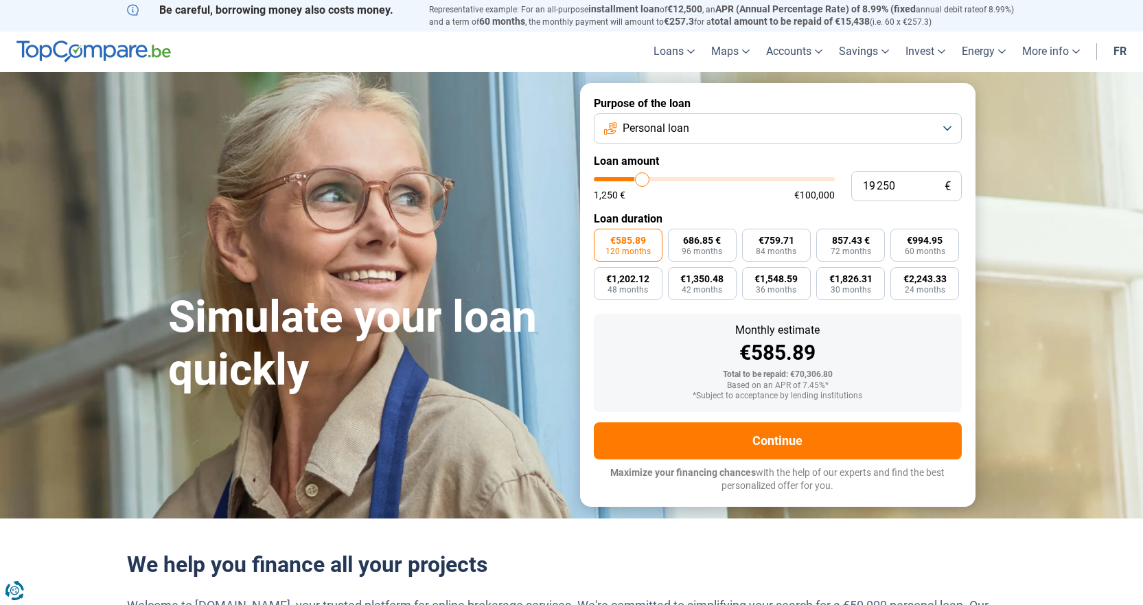
type input "19750"
type input "20 250"
type input "20250"
type input "20 000"
type input "20000"
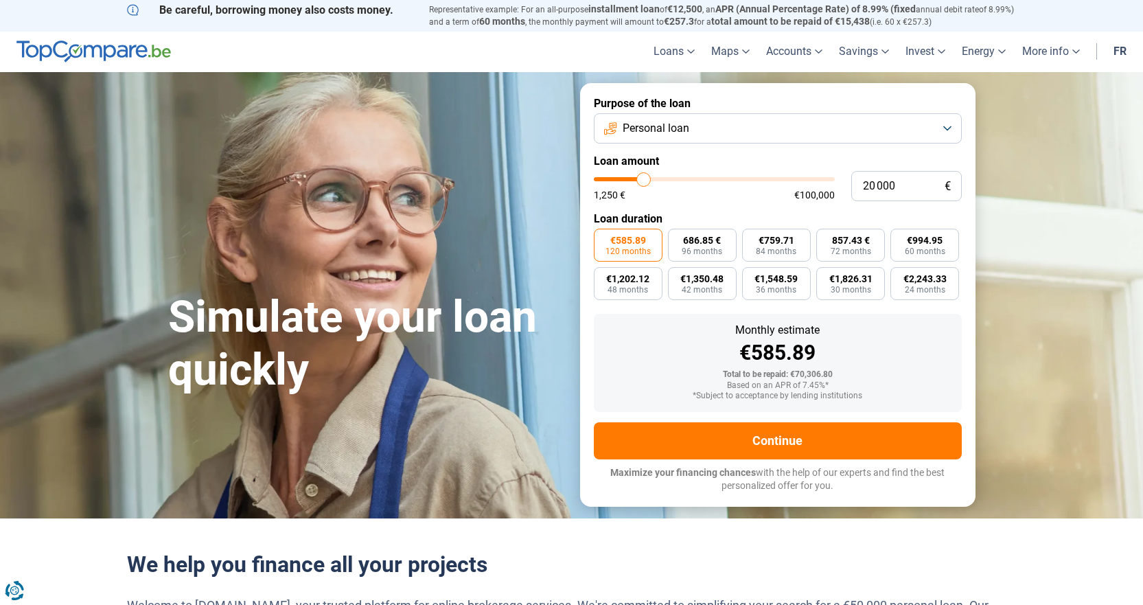
type input "19 750"
drag, startPoint x: 717, startPoint y: 174, endPoint x: 643, endPoint y: 171, distance: 73.5
type input "19750"
click at [643, 177] on input "range" at bounding box center [714, 179] width 241 height 4
radio input "true"
